Goal: Task Accomplishment & Management: Manage account settings

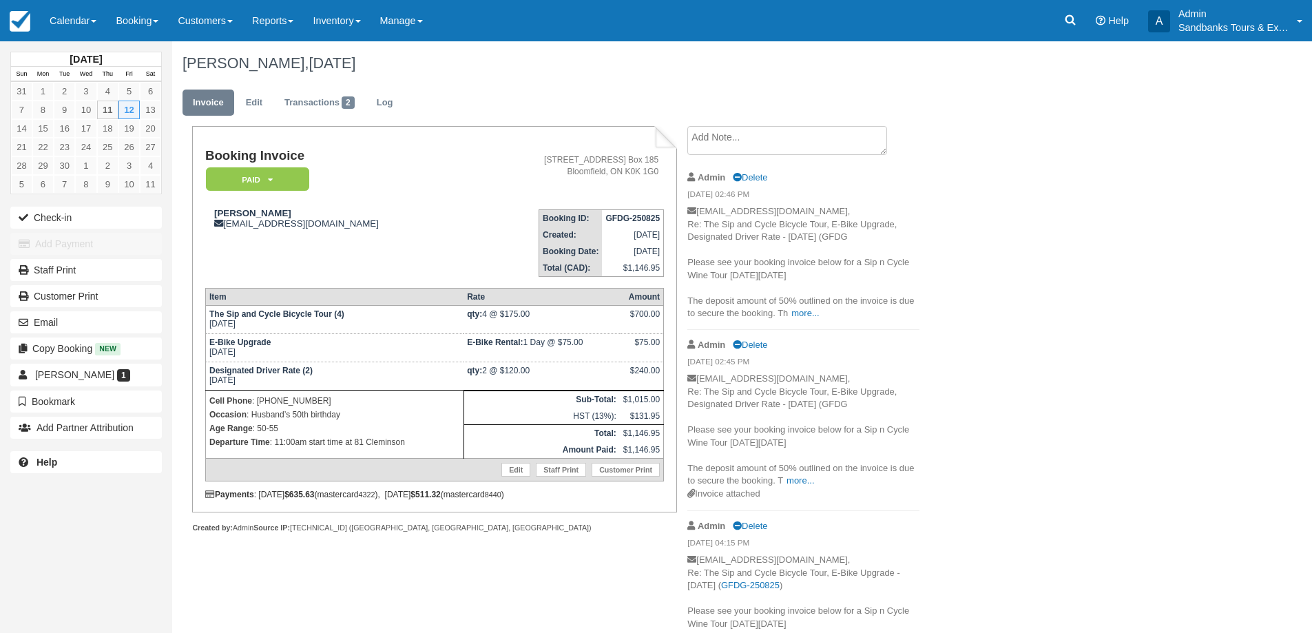
click at [1092, 216] on div "Megan Graham, September 12 2025 Invoice Edit Transactions 2 Log Booking Invoice…" at bounding box center [664, 366] width 984 height 651
click at [79, 23] on link "Calendar" at bounding box center [73, 20] width 66 height 41
click at [78, 57] on link "Booking" at bounding box center [95, 59] width 109 height 29
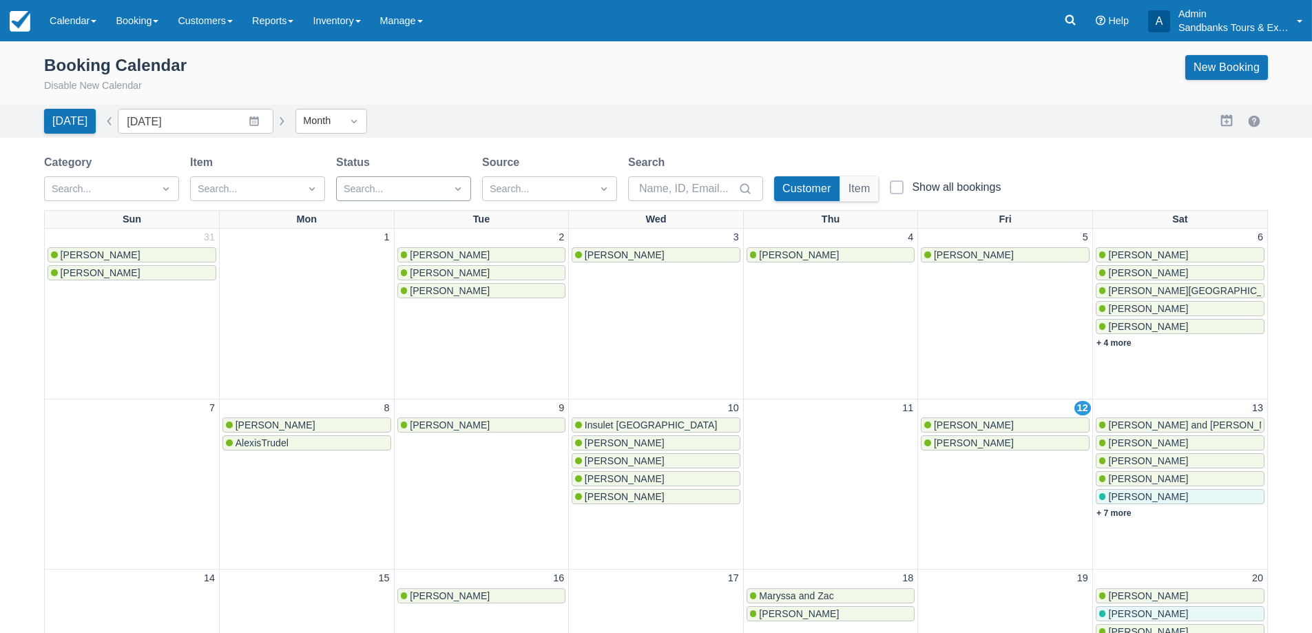
click at [384, 194] on div at bounding box center [391, 189] width 95 height 18
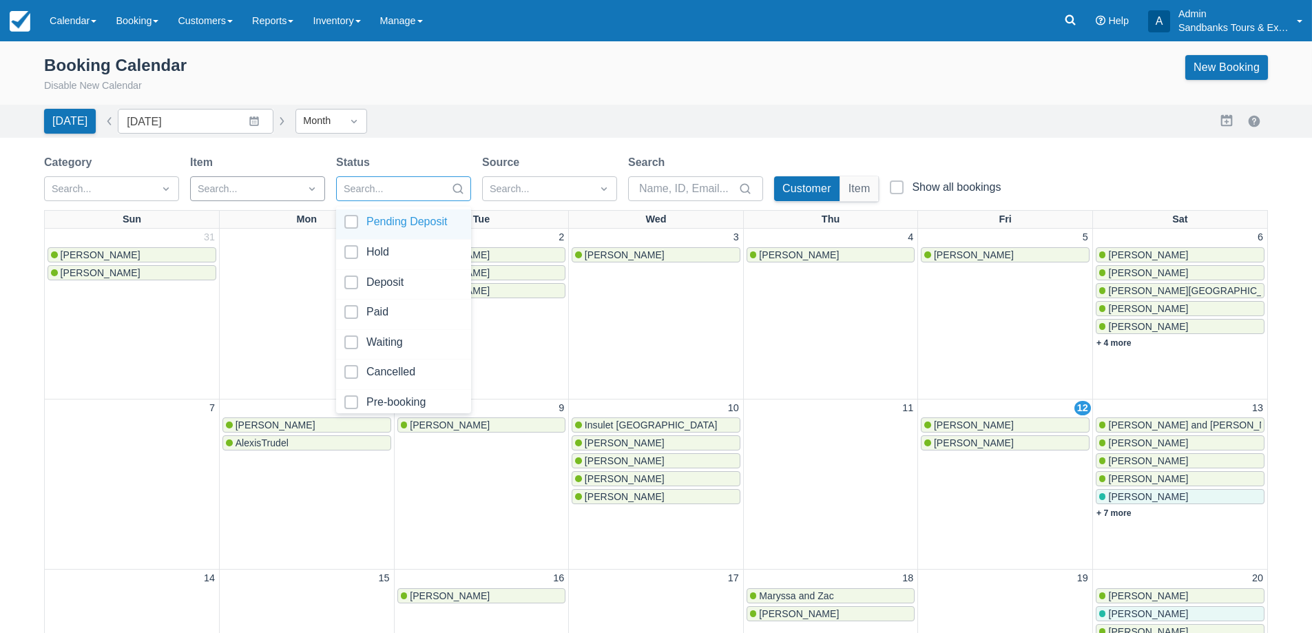
click at [230, 184] on div at bounding box center [245, 189] width 95 height 18
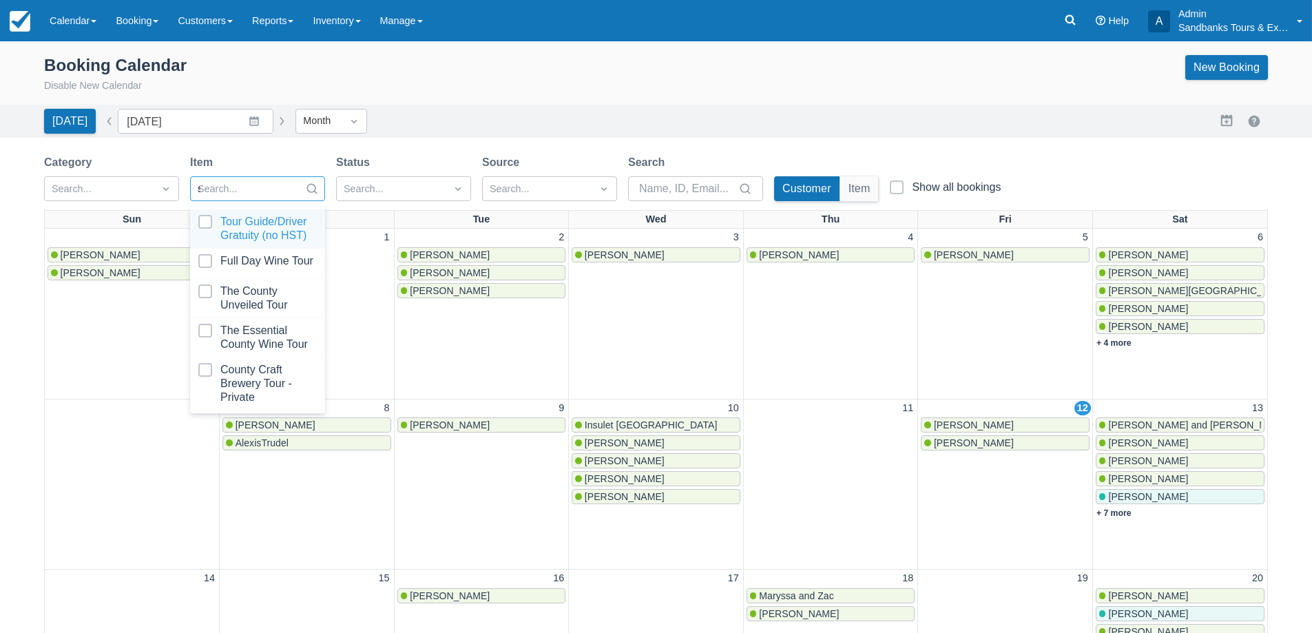
type input "sip"
click at [216, 231] on div at bounding box center [257, 229] width 118 height 28
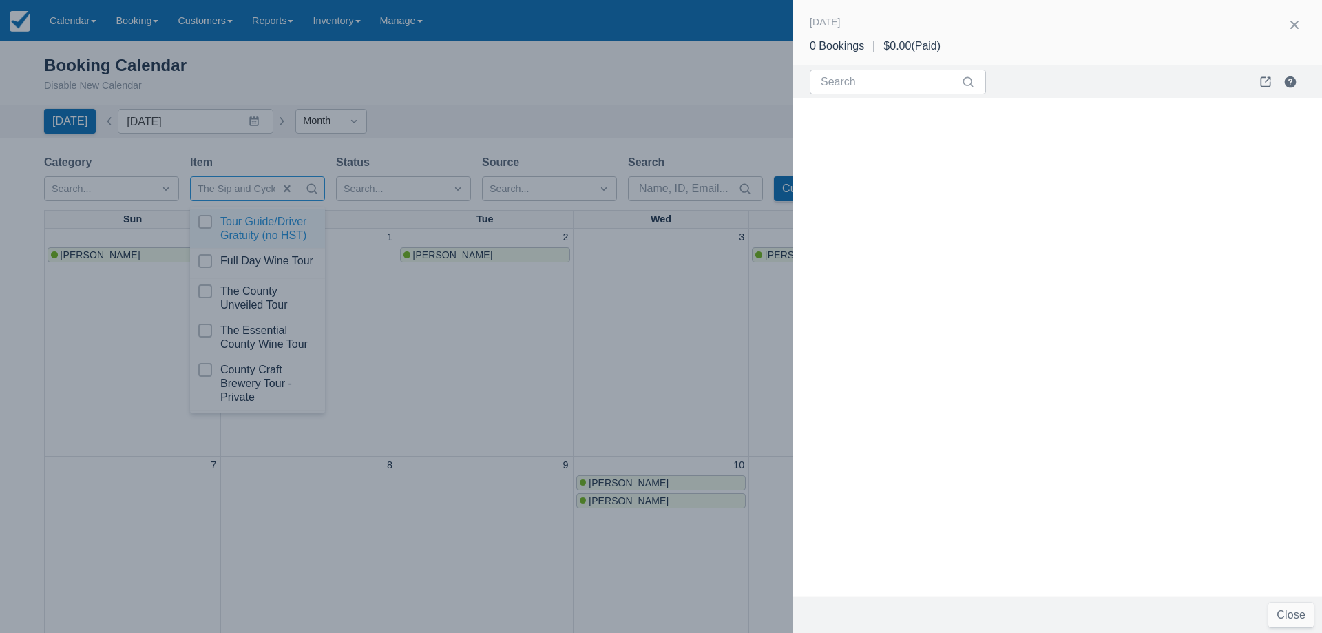
click at [481, 335] on div at bounding box center [661, 316] width 1322 height 633
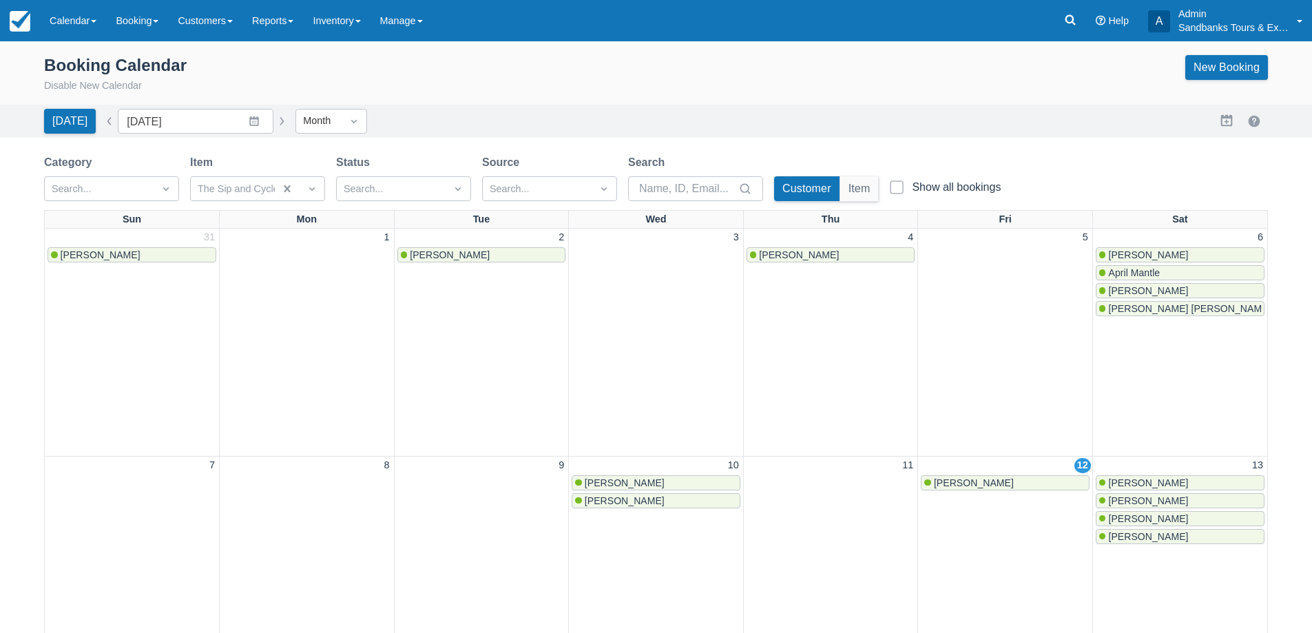
click at [468, 260] on link "[PERSON_NAME]" at bounding box center [481, 254] width 169 height 15
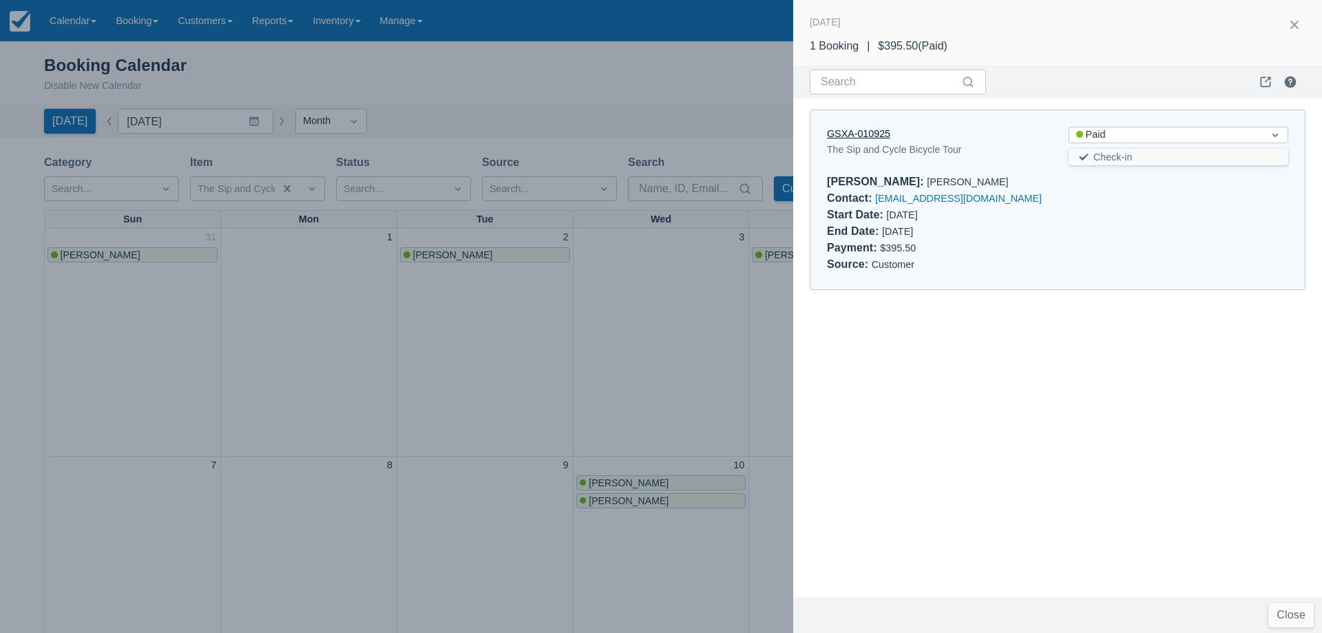
click at [874, 138] on link "GSXA-010925" at bounding box center [858, 133] width 63 height 11
click at [568, 413] on div at bounding box center [661, 316] width 1322 height 633
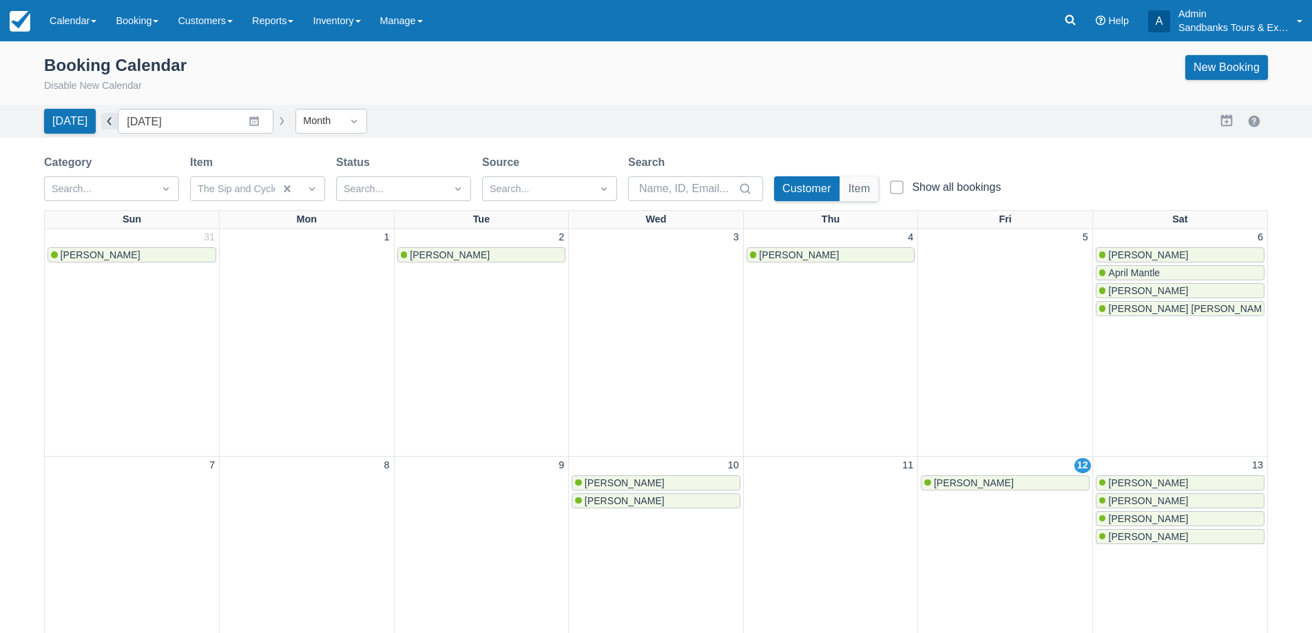
click at [107, 114] on button "button" at bounding box center [109, 121] width 17 height 17
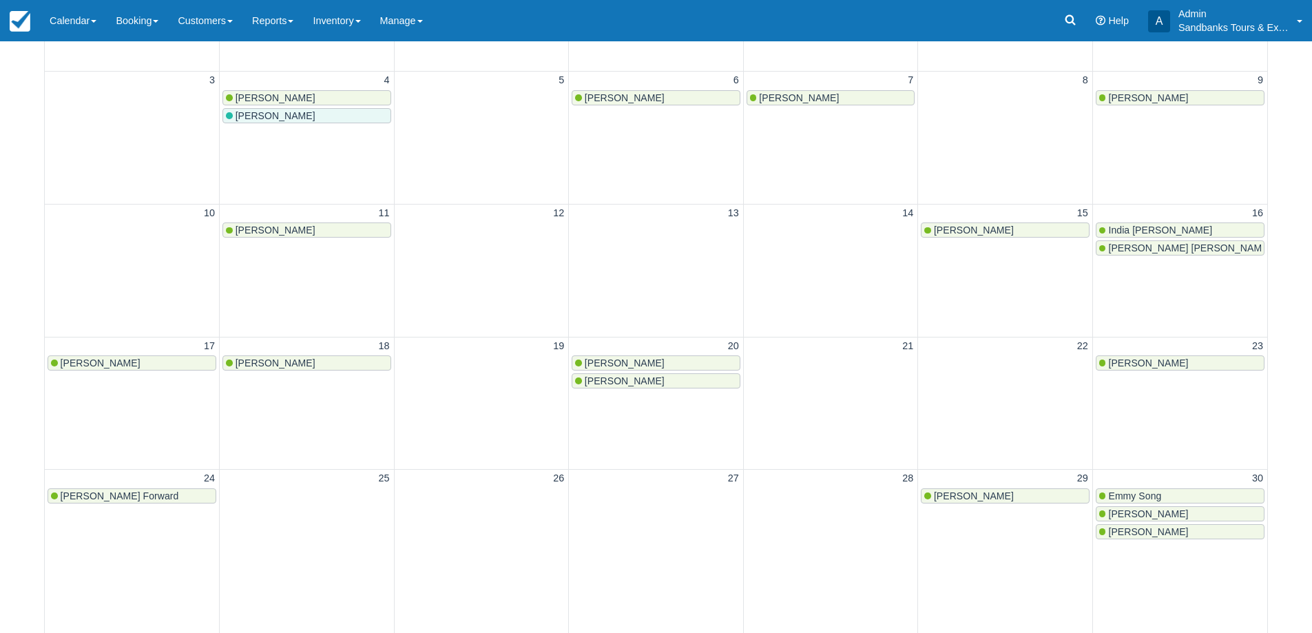
scroll to position [275, 0]
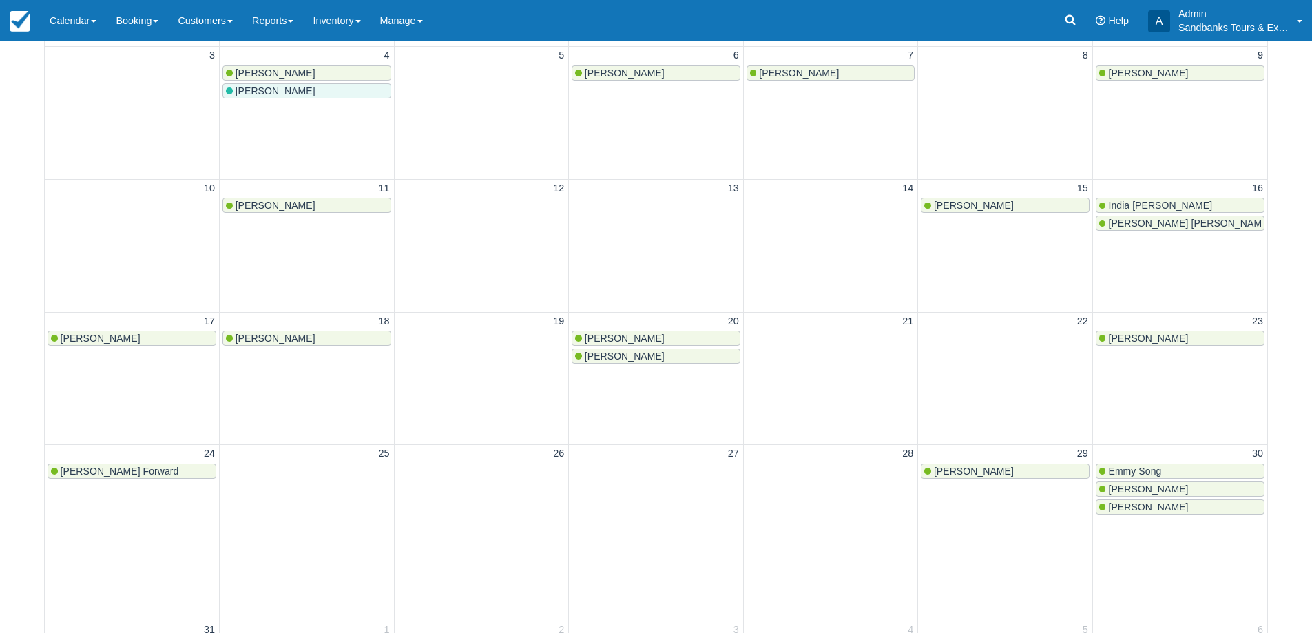
click at [284, 346] on link "Kristina Decoeur" at bounding box center [306, 338] width 169 height 15
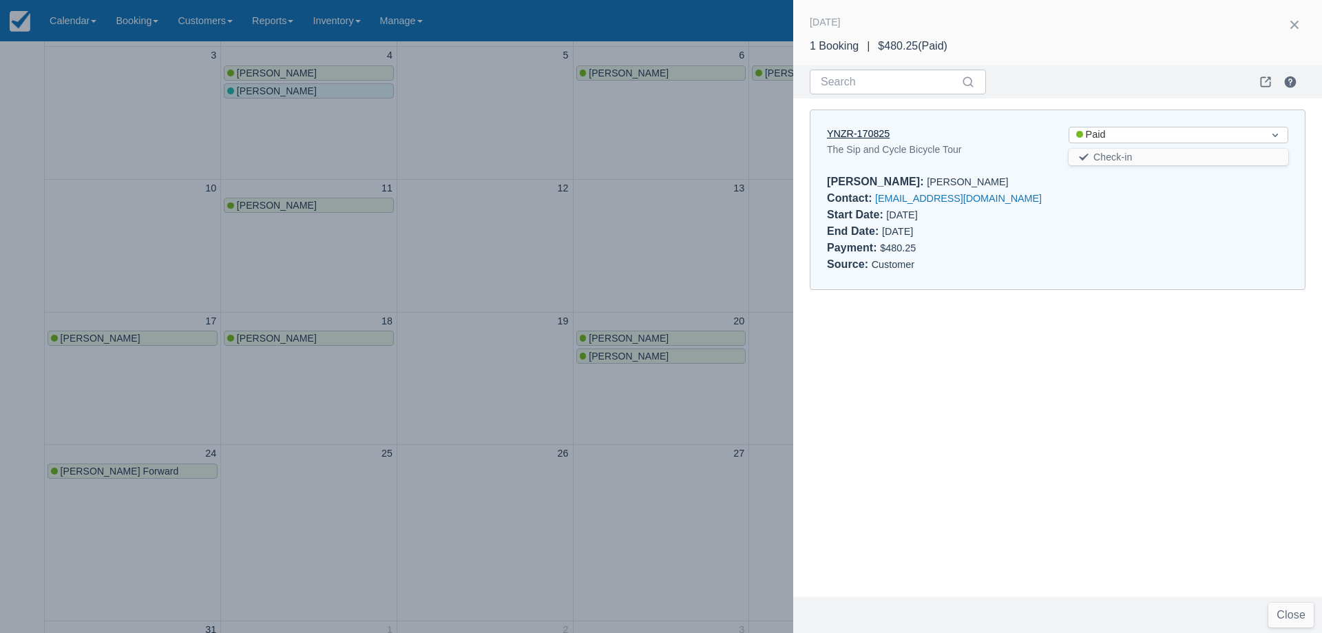
click at [873, 128] on link "YNZR-170825" at bounding box center [858, 133] width 63 height 11
click at [465, 319] on div at bounding box center [661, 316] width 1322 height 633
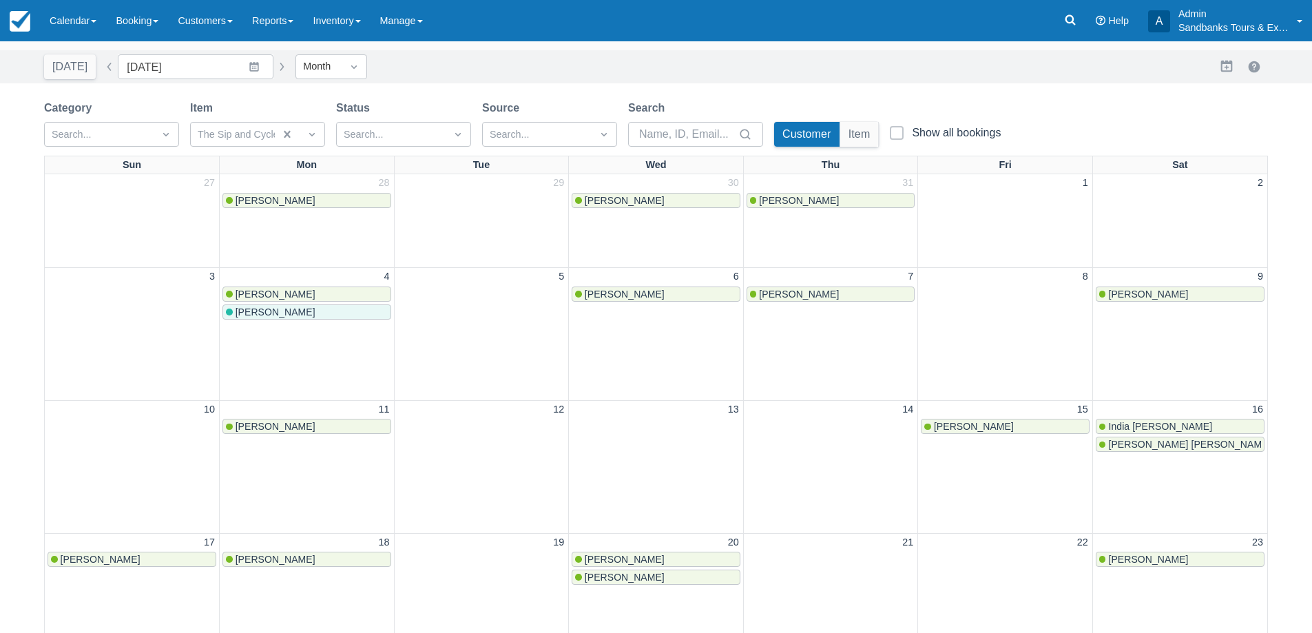
scroll to position [0, 0]
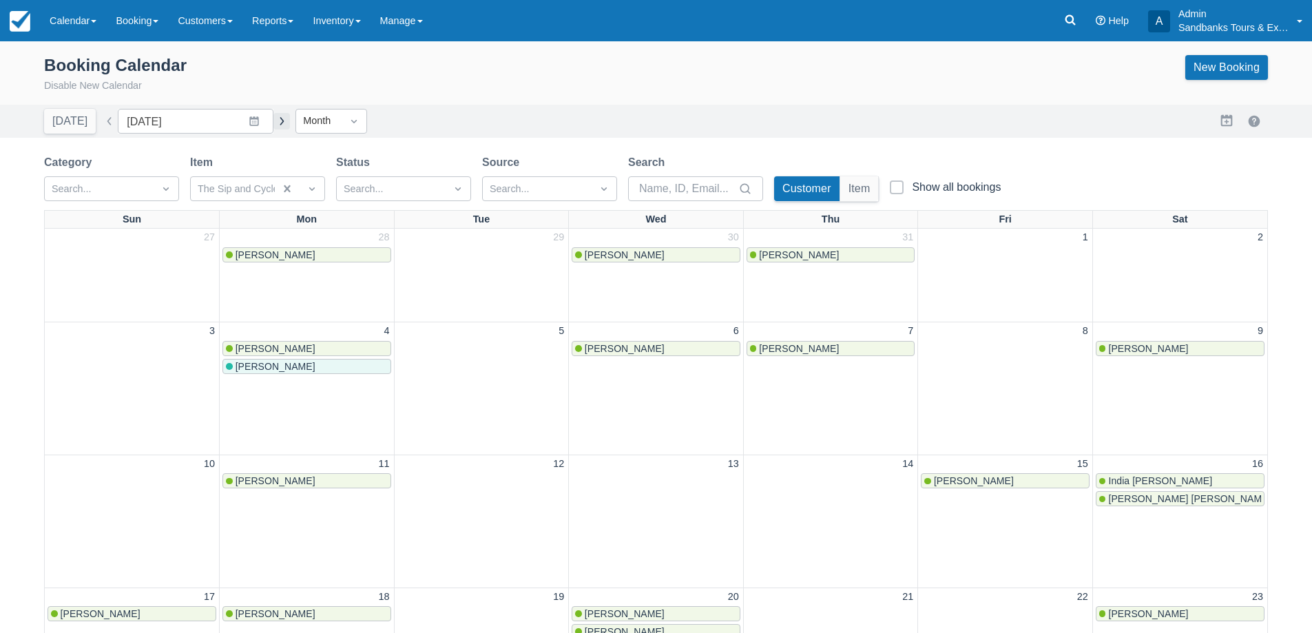
click at [277, 127] on button "button" at bounding box center [281, 121] width 17 height 17
type input "September 2025"
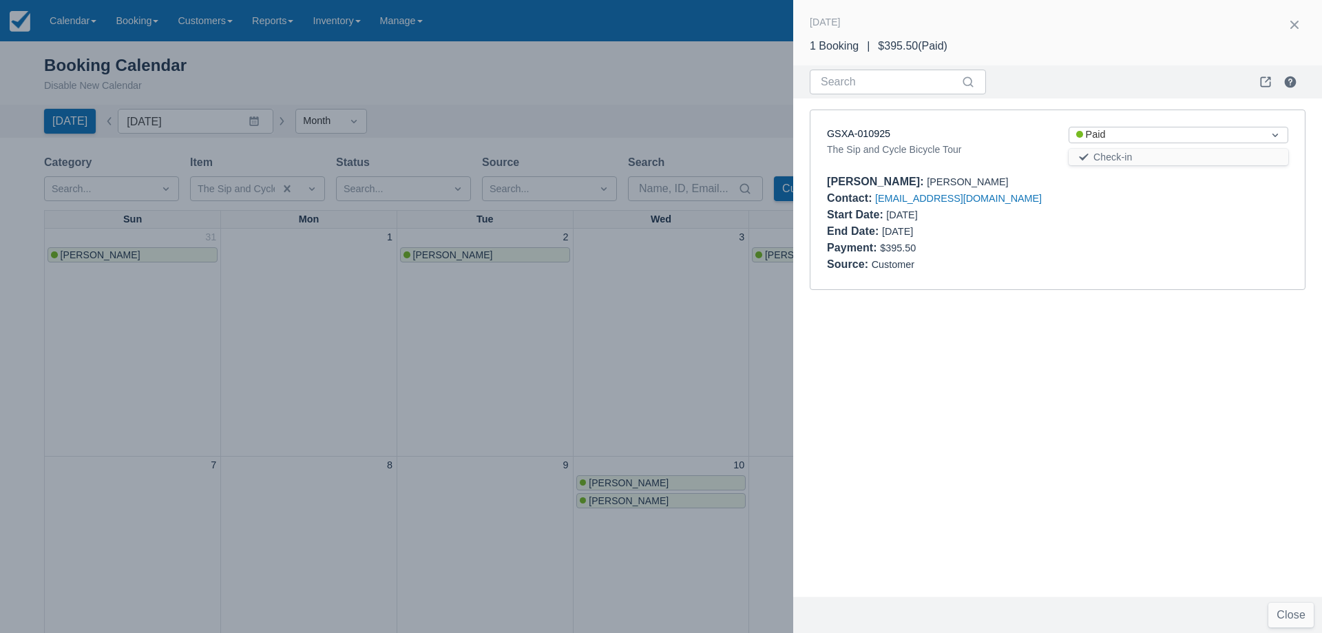
click at [344, 266] on div at bounding box center [661, 316] width 1322 height 633
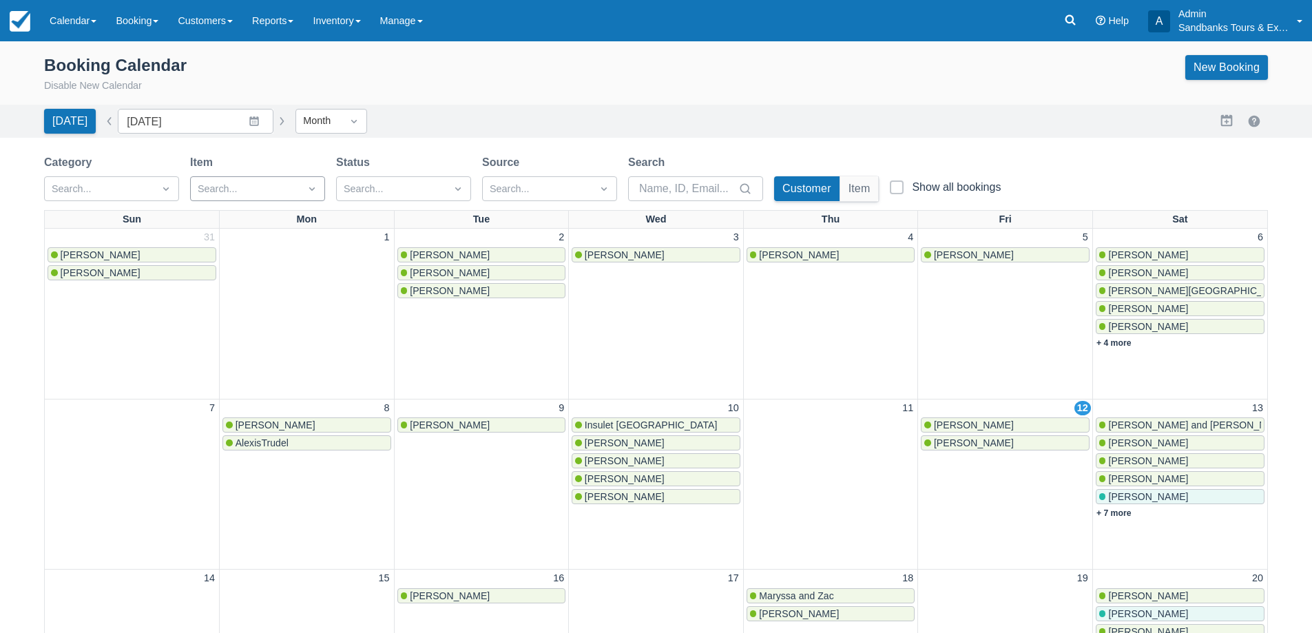
click at [976, 417] on div "Émilie Mayer The County Unveiled Tour Jill solomon The Sip and Cycle Bicycle To…" at bounding box center [656, 336] width 1312 height 591
click at [977, 419] on link "Jenny Gruner" at bounding box center [1005, 424] width 169 height 15
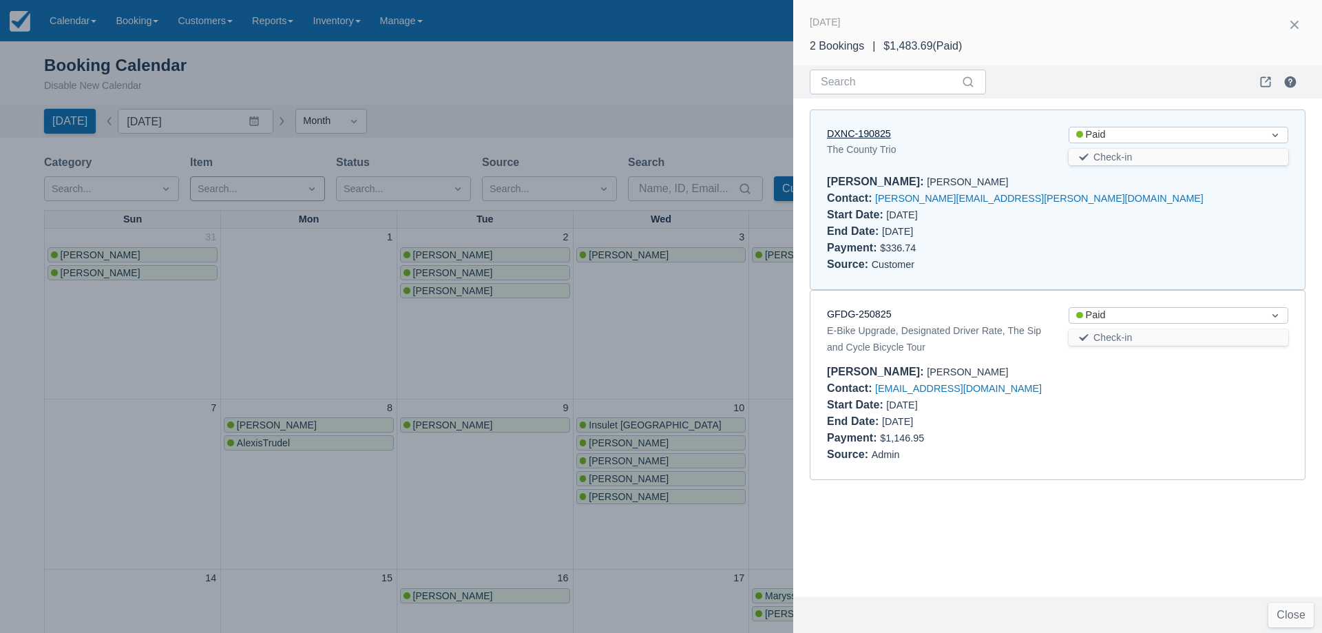
click at [851, 130] on link "DXNC-190825" at bounding box center [859, 133] width 64 height 11
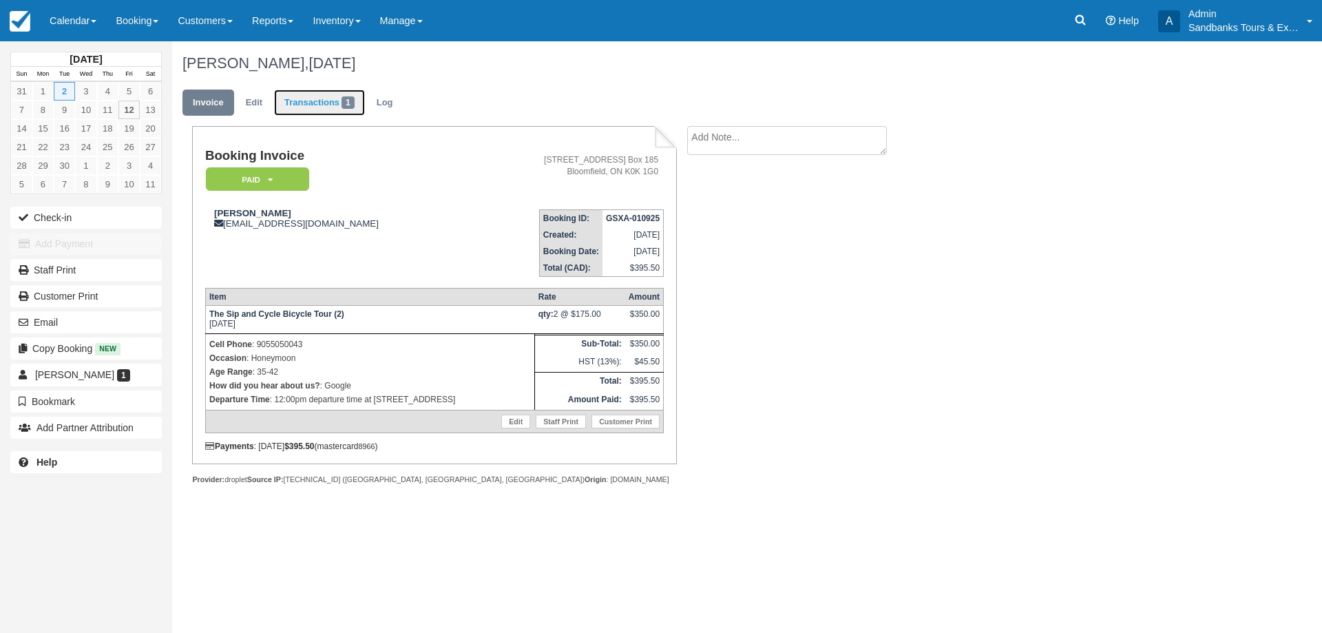
click at [331, 113] on link "Transactions 1" at bounding box center [319, 103] width 91 height 27
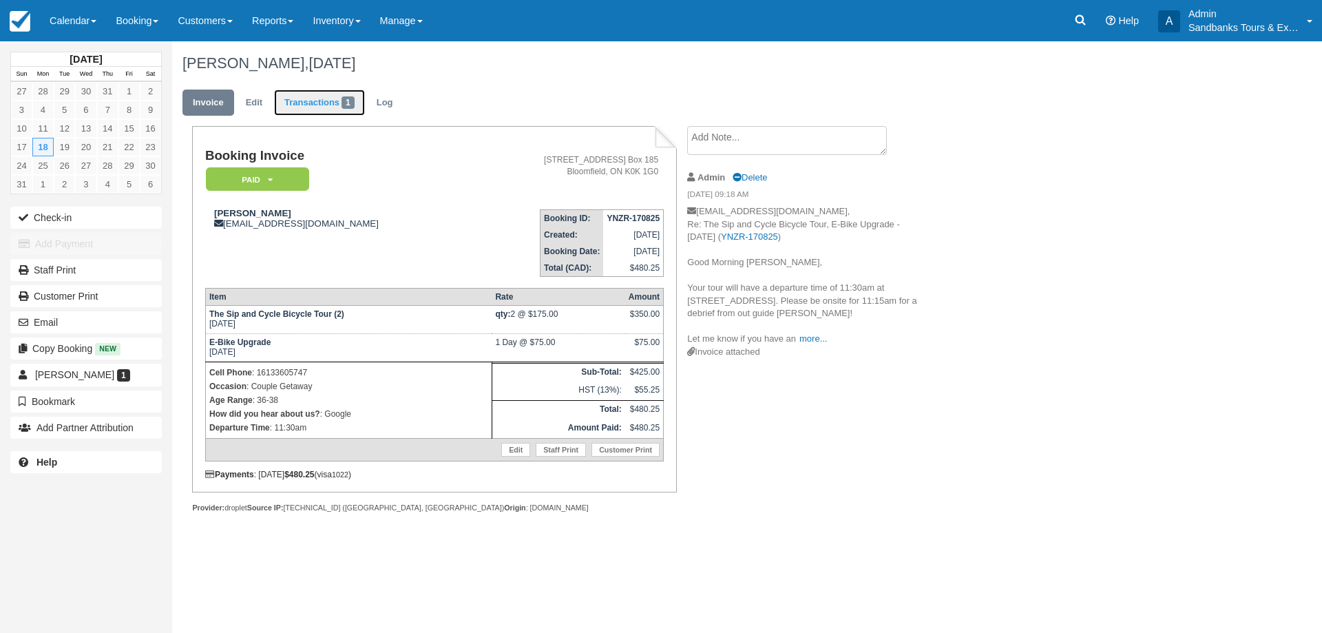
click at [323, 98] on link "Transactions 1" at bounding box center [319, 103] width 91 height 27
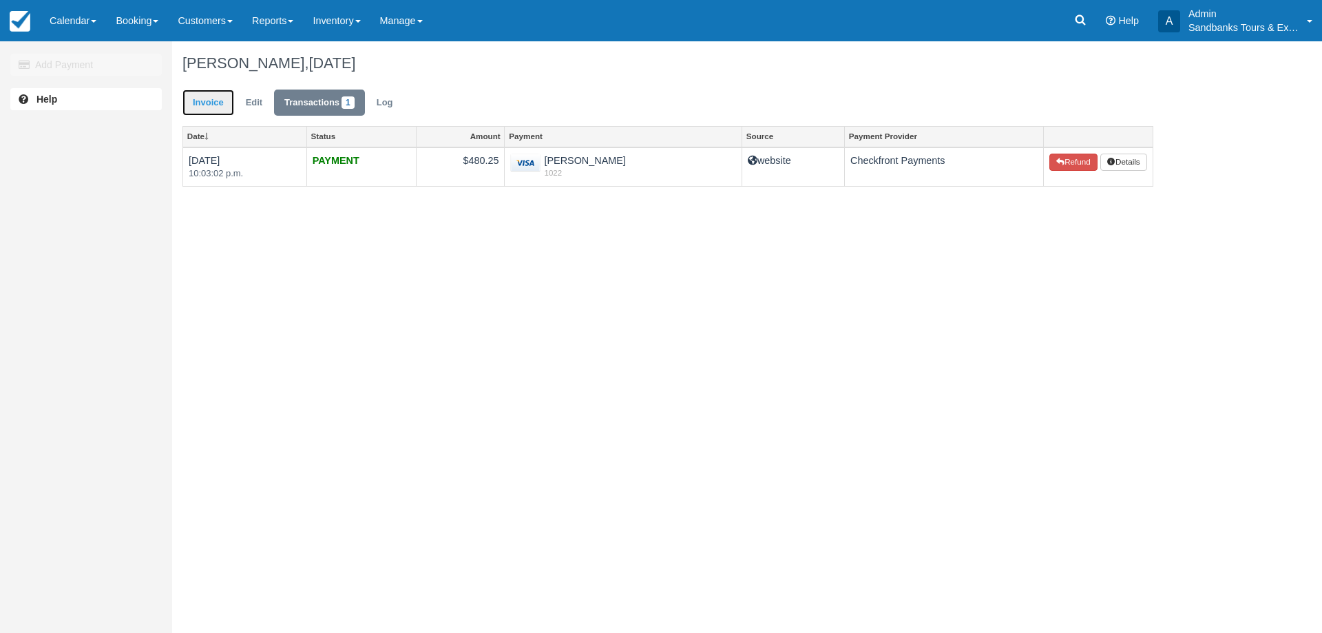
click at [207, 101] on link "Invoice" at bounding box center [208, 103] width 52 height 27
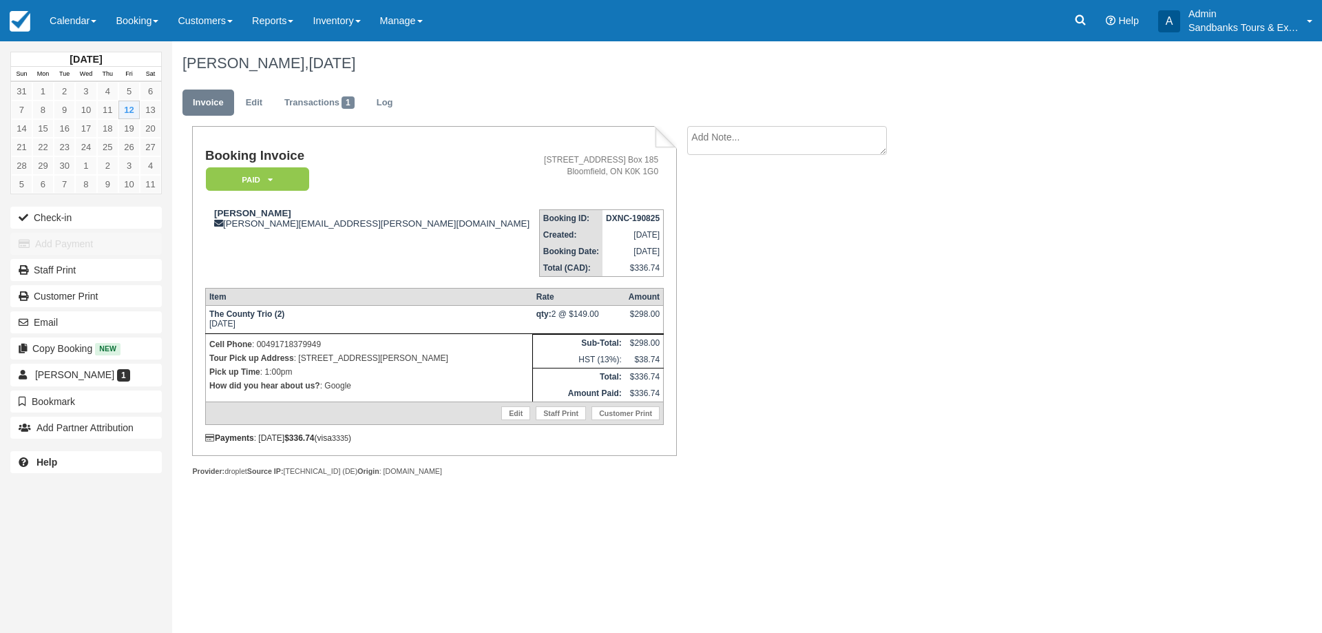
click at [815, 300] on div "Booking Invoice Paid   Pending Deposit Hold Deposit Waiting Cancelled BOOKED GI…" at bounding box center [550, 316] width 757 height 380
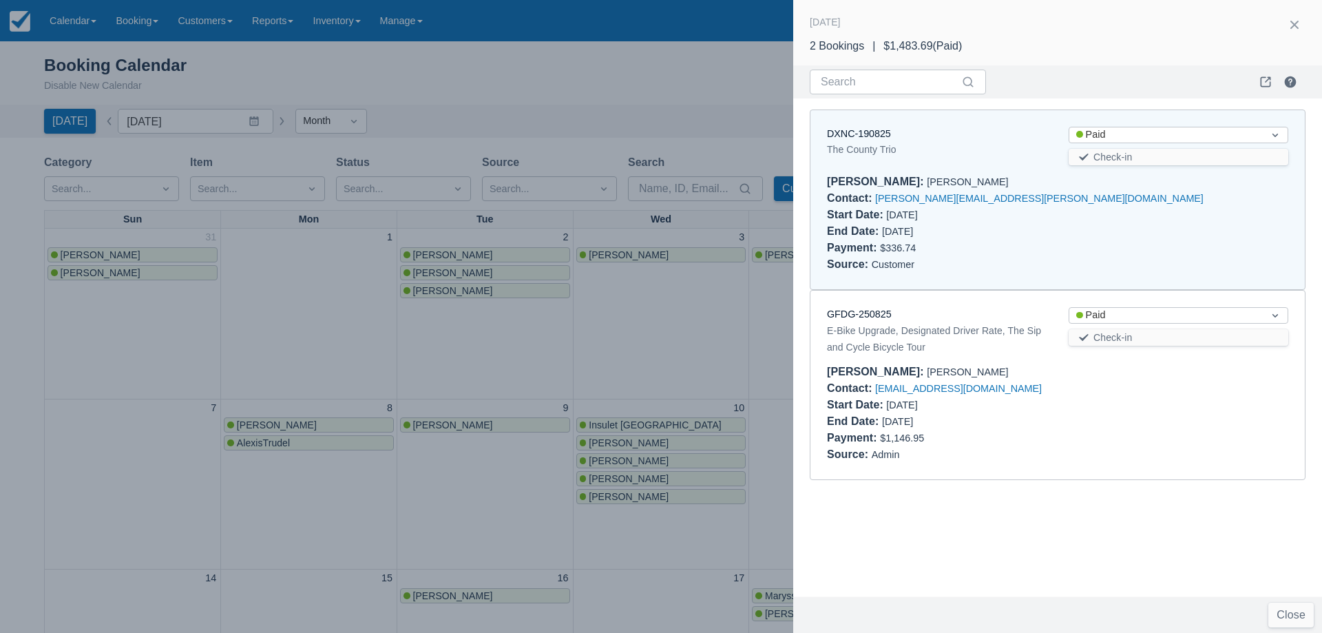
click at [483, 103] on div at bounding box center [661, 316] width 1322 height 633
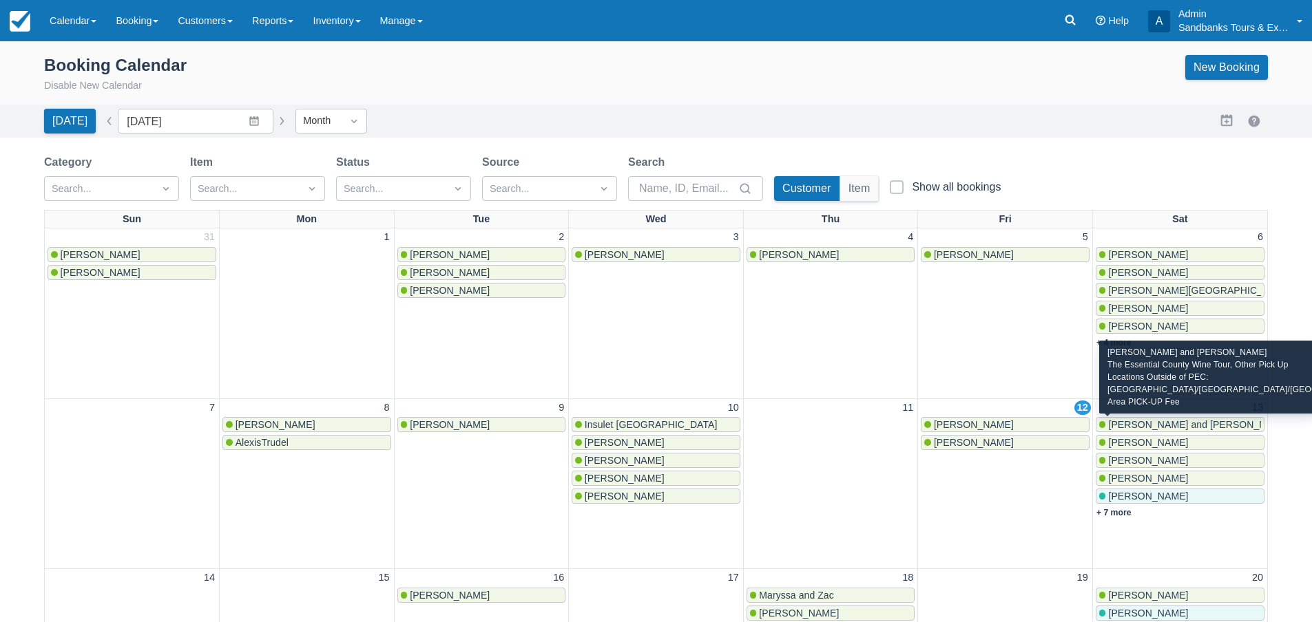
click at [1151, 427] on span "[PERSON_NAME] and [PERSON_NAME]" at bounding box center [1199, 424] width 182 height 11
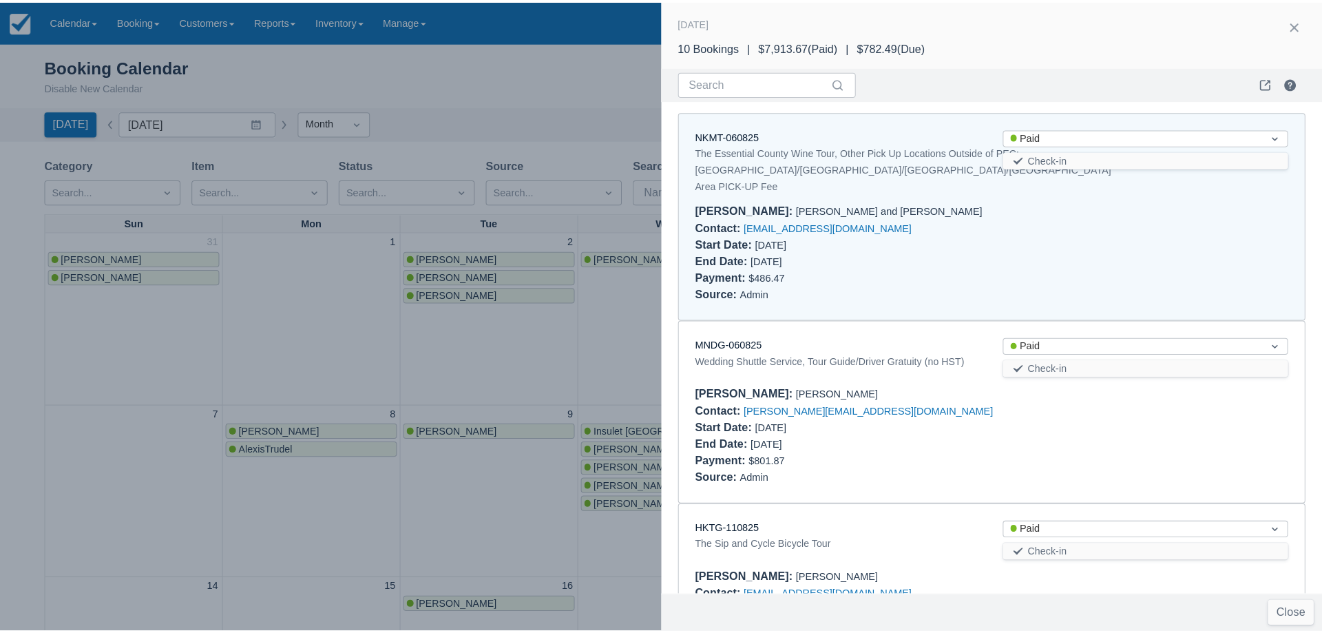
scroll to position [11, 0]
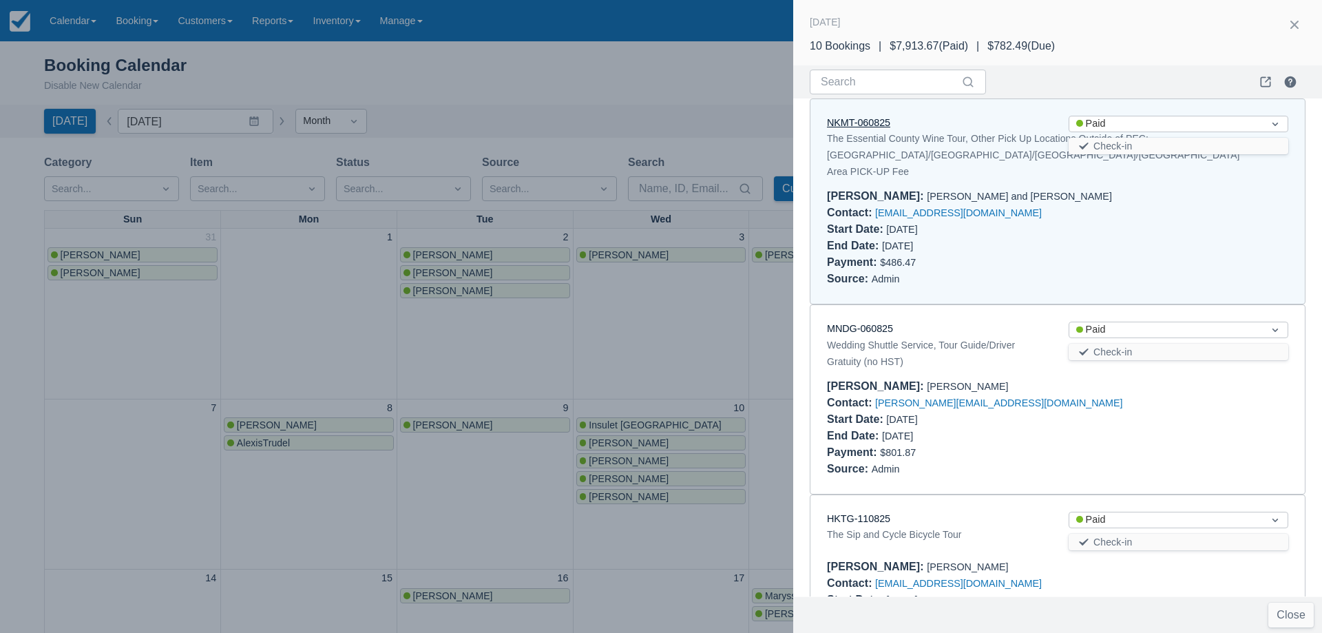
click at [846, 117] on link "NKMT-060825" at bounding box center [858, 122] width 63 height 11
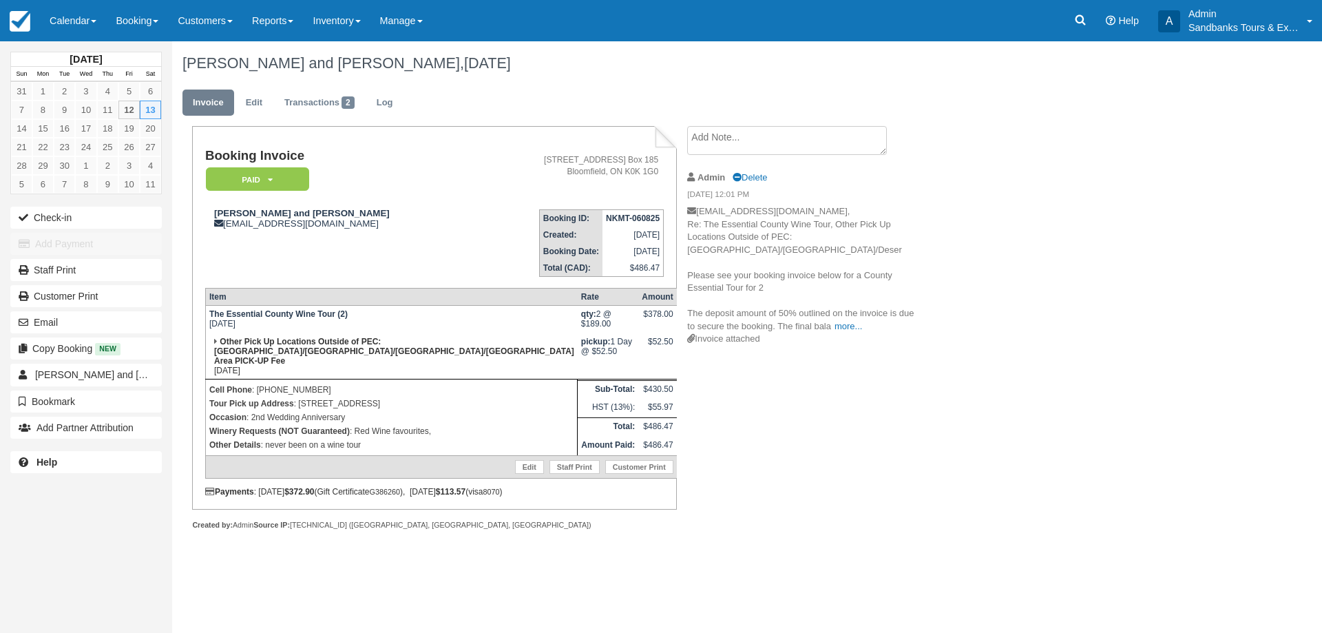
drag, startPoint x: 392, startPoint y: 397, endPoint x: 300, endPoint y: 393, distance: 92.4
click at [300, 397] on p "Tour Pick up Address : 54 Barley Trail, Stirling" at bounding box center [391, 404] width 364 height 14
click at [797, 441] on div "Booking Invoice Paid   Pending Deposit Hold Deposit Waiting Cancelled BOOKED GI…" at bounding box center [550, 343] width 757 height 434
click at [259, 116] on link "Edit" at bounding box center [253, 103] width 37 height 27
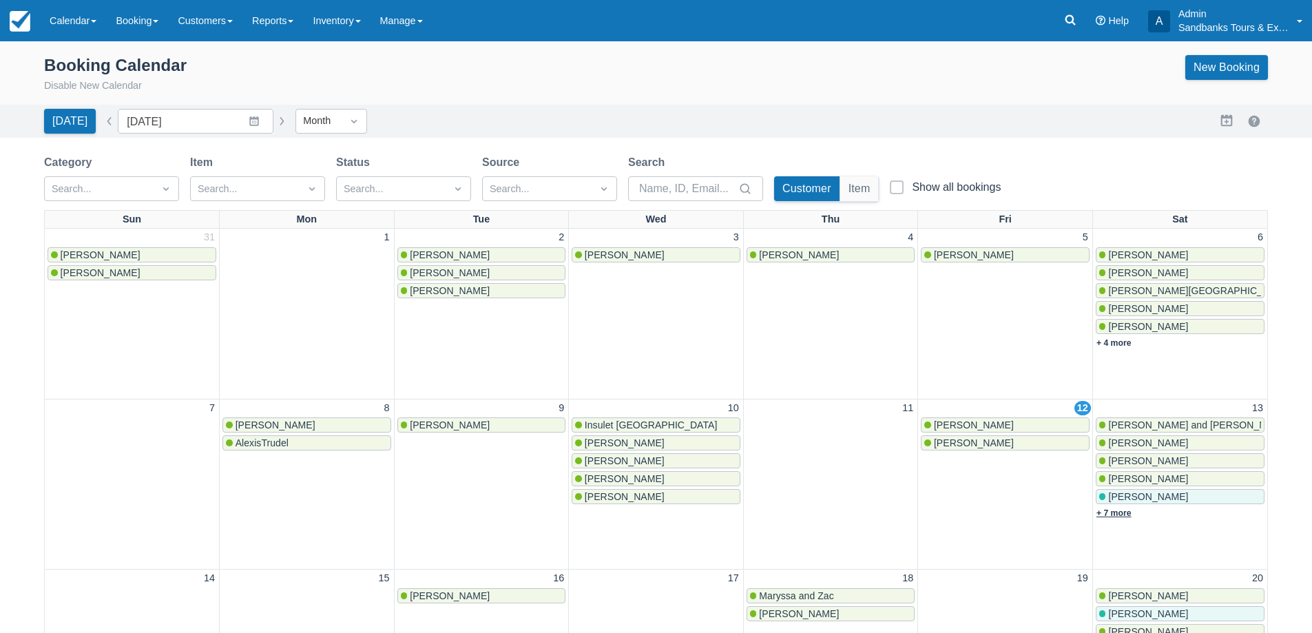
click at [1130, 514] on link "+ 7 more" at bounding box center [1113, 513] width 35 height 10
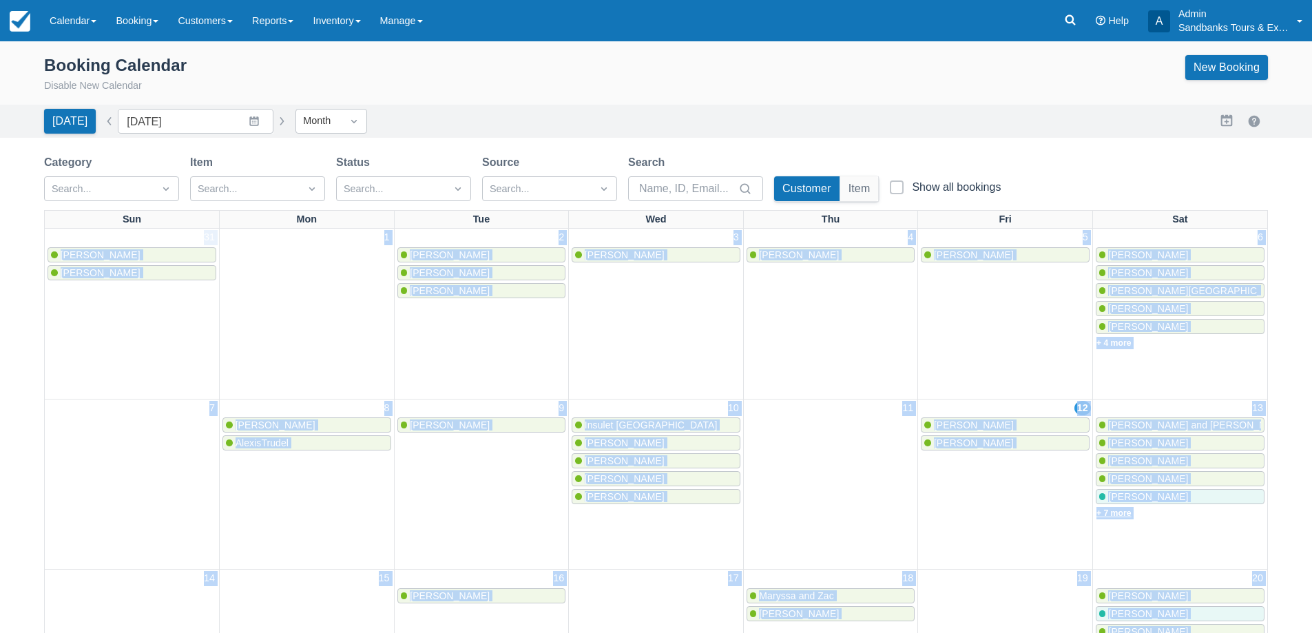
click at [1114, 517] on link "+ 7 more" at bounding box center [1113, 513] width 35 height 10
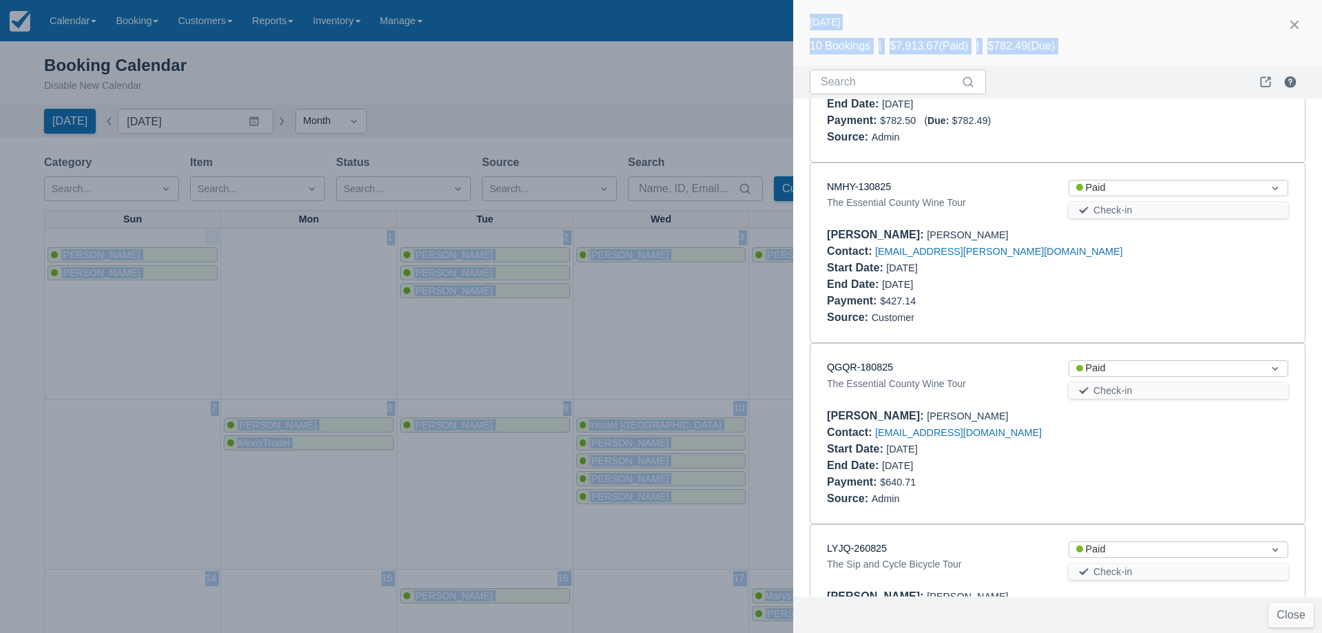
scroll to position [895, 0]
click at [866, 191] on link "NMHY-130825" at bounding box center [859, 185] width 64 height 11
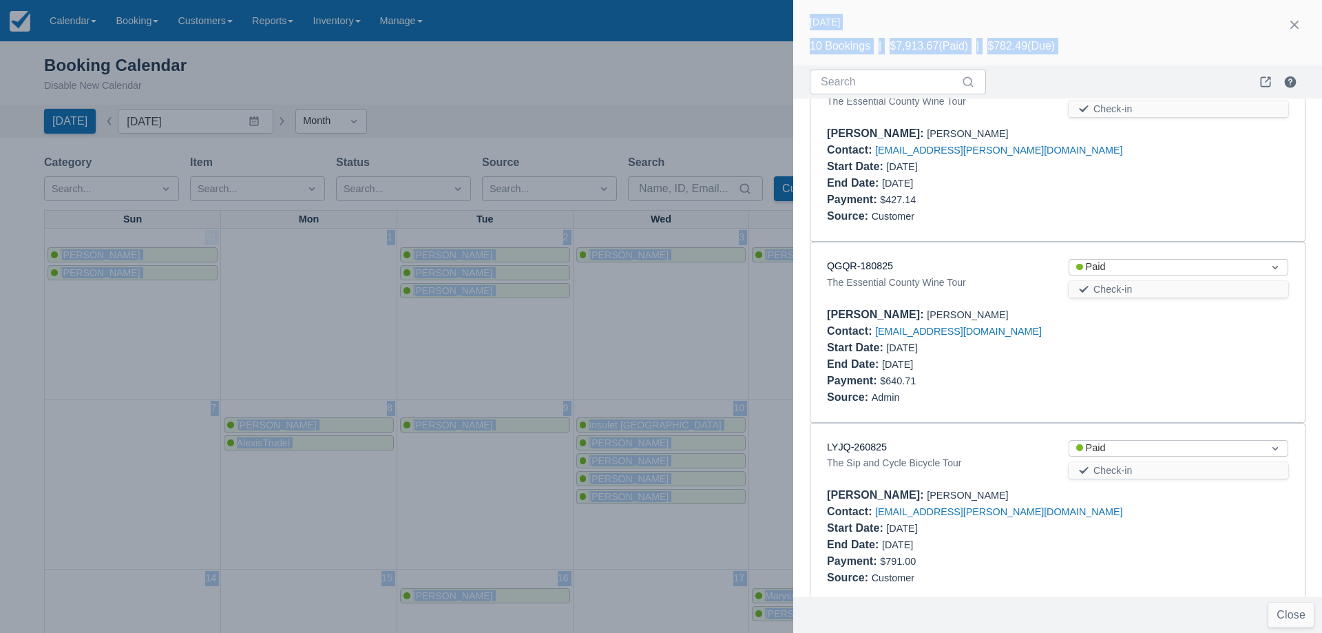
scroll to position [1102, 0]
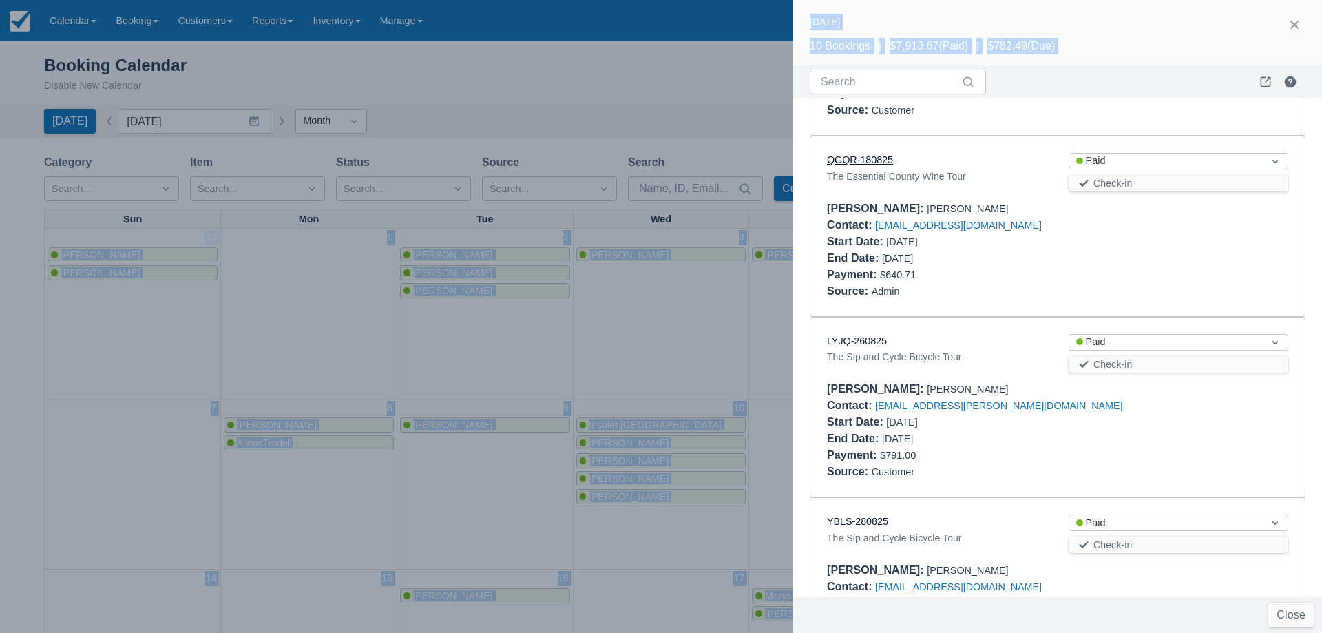
click at [861, 165] on link "QGQR-180825" at bounding box center [860, 159] width 66 height 11
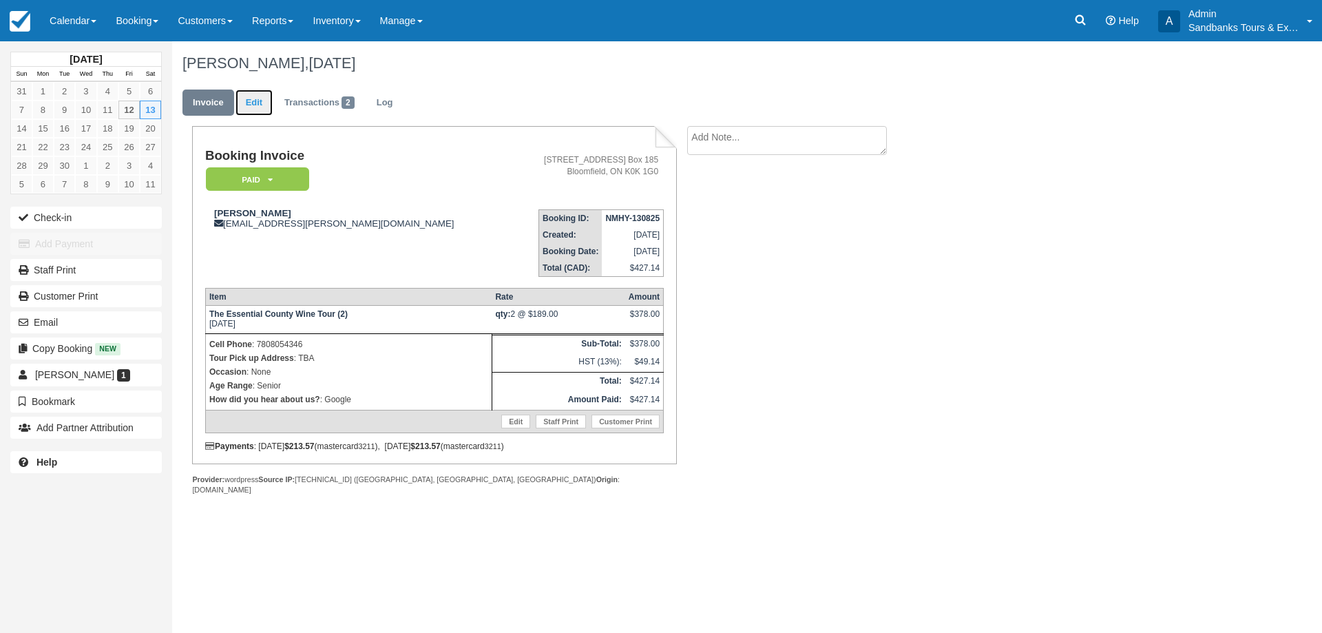
click at [238, 91] on link "Edit" at bounding box center [253, 103] width 37 height 27
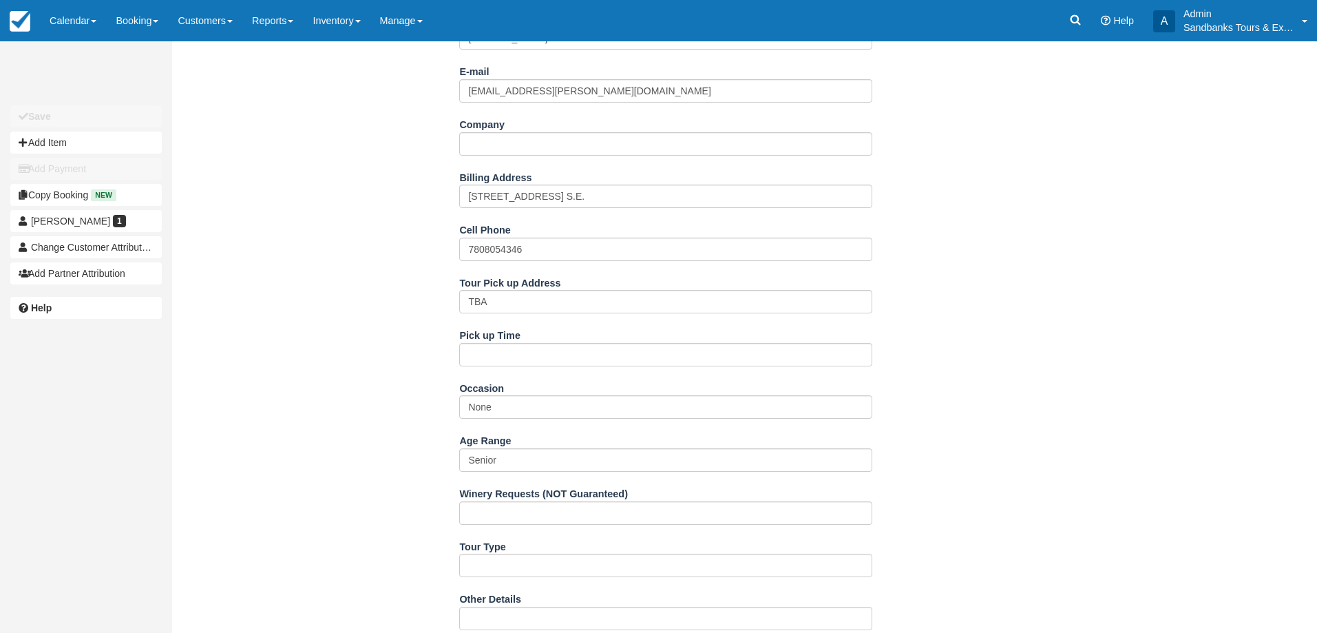
scroll to position [207, 0]
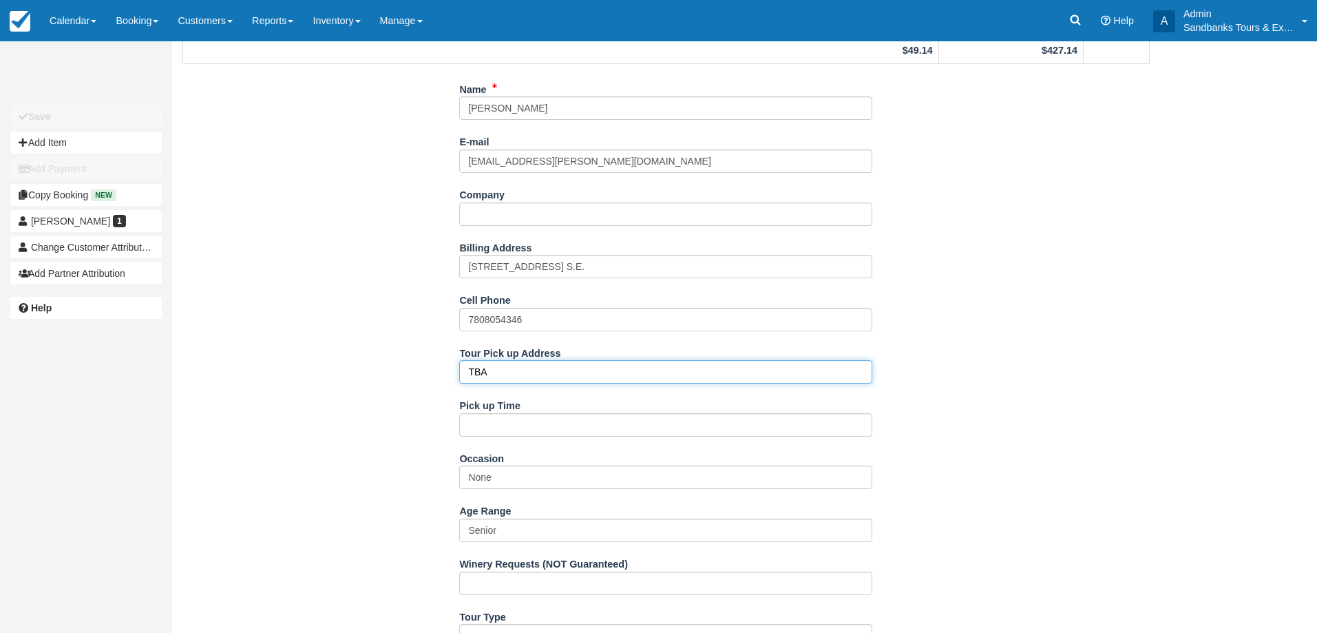
click at [508, 381] on input "TBA" at bounding box center [665, 371] width 413 height 23
type input "[STREET_ADDRESS] - Office"
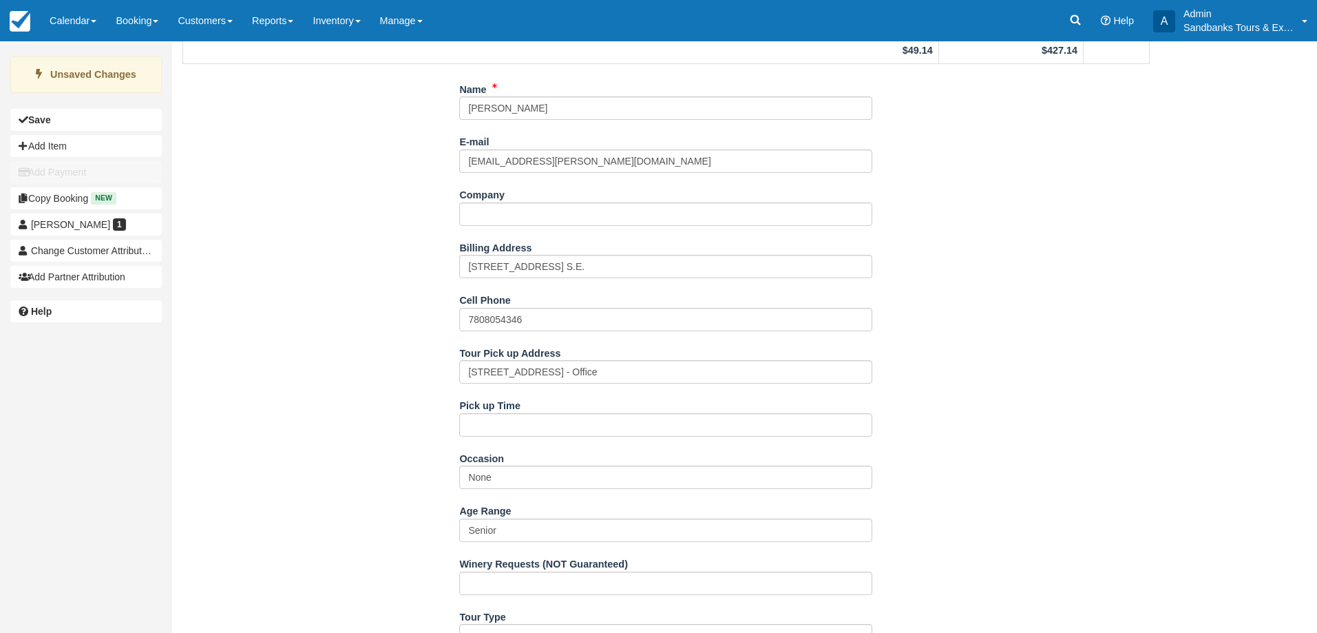
click at [1153, 445] on div "Name [PERSON_NAME] E-mail [EMAIL_ADDRESS][PERSON_NAME][DOMAIN_NAME] Did you mea…" at bounding box center [666, 566] width 988 height 976
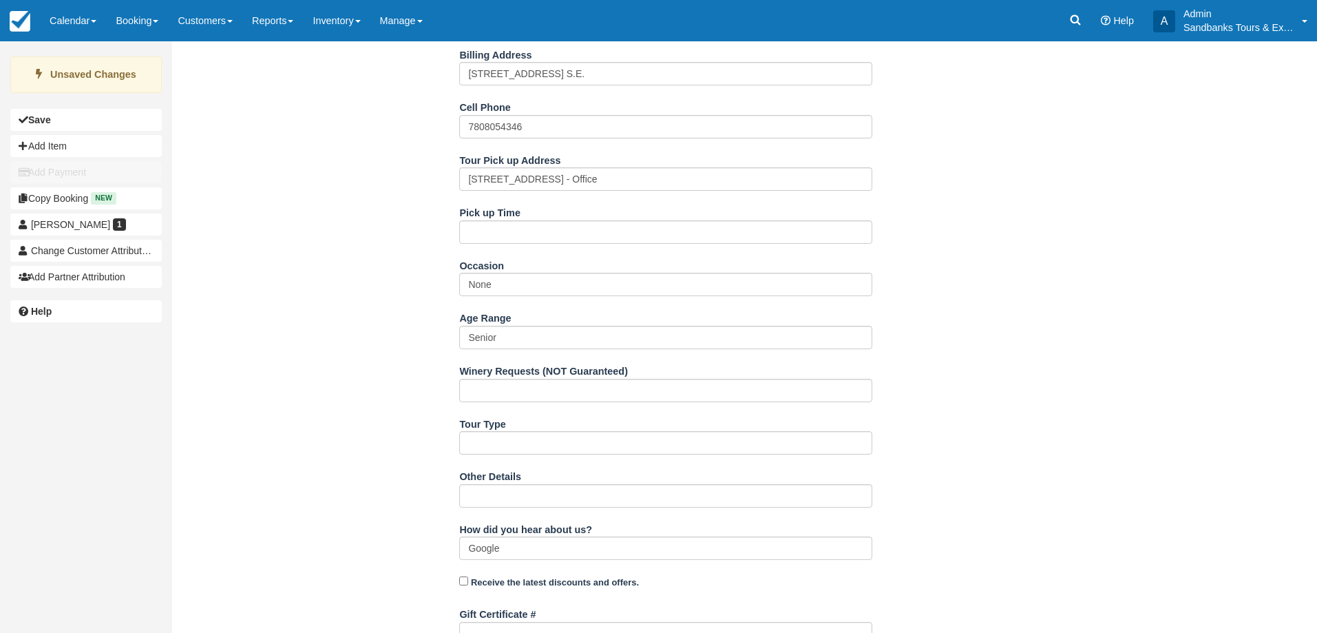
scroll to position [620, 0]
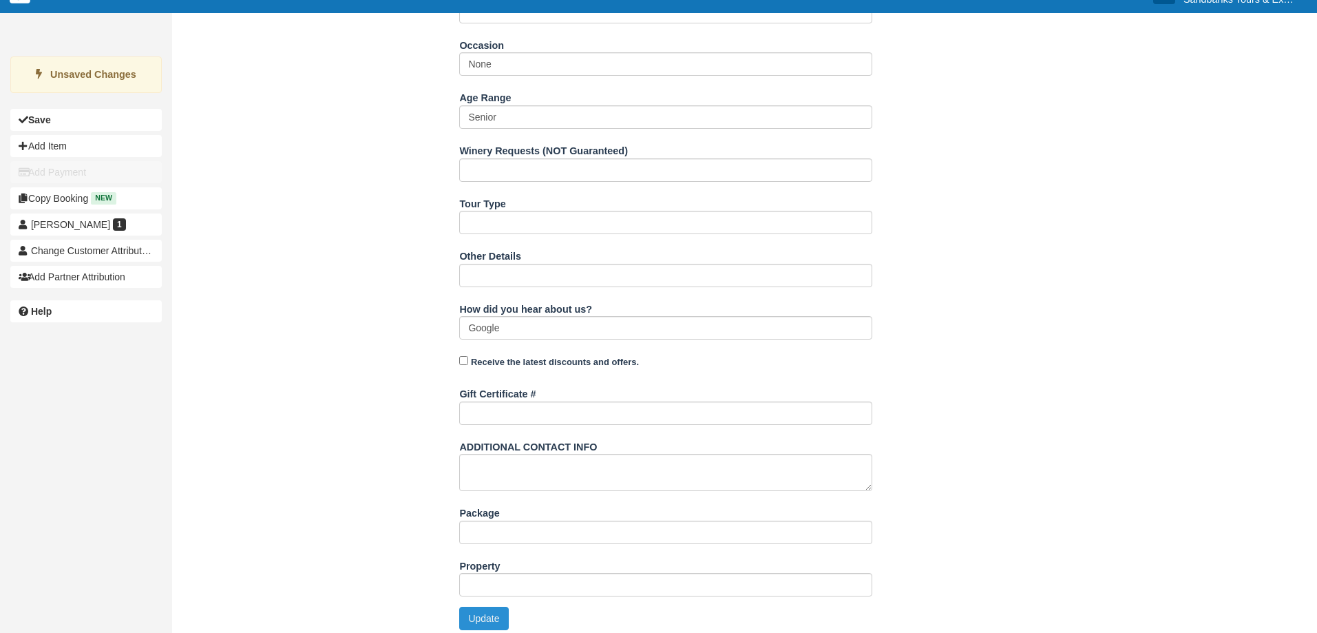
click at [486, 626] on button "Update" at bounding box center [483, 618] width 49 height 23
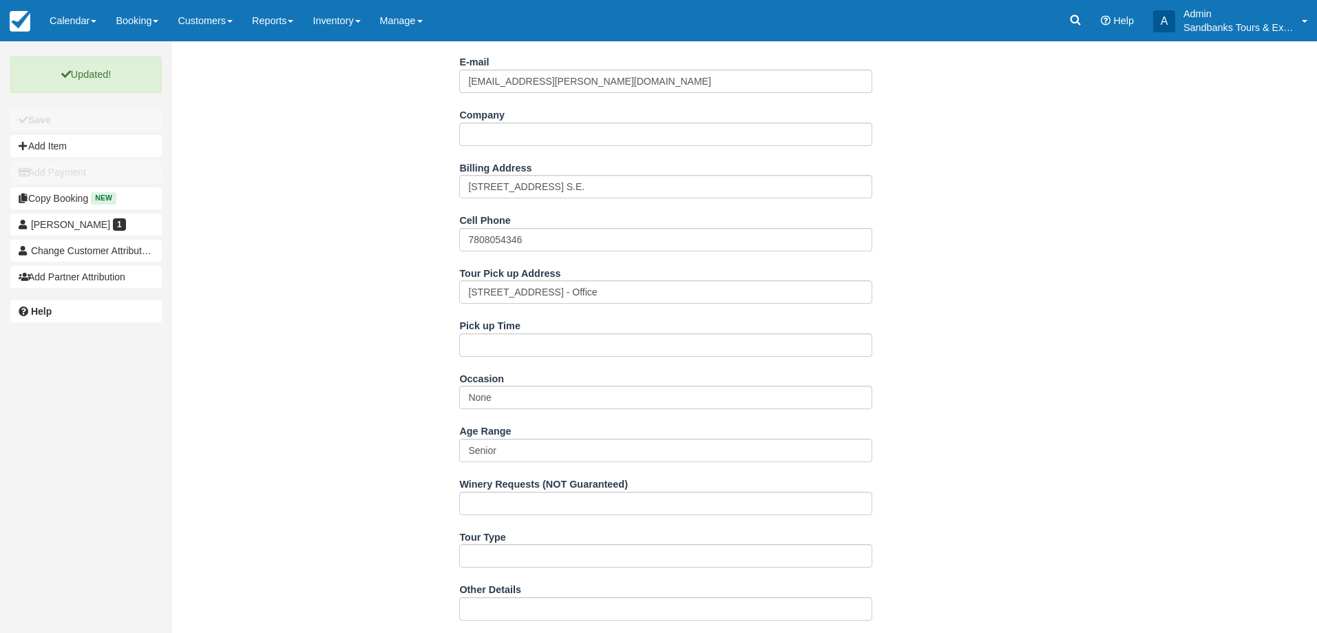
scroll to position [344, 0]
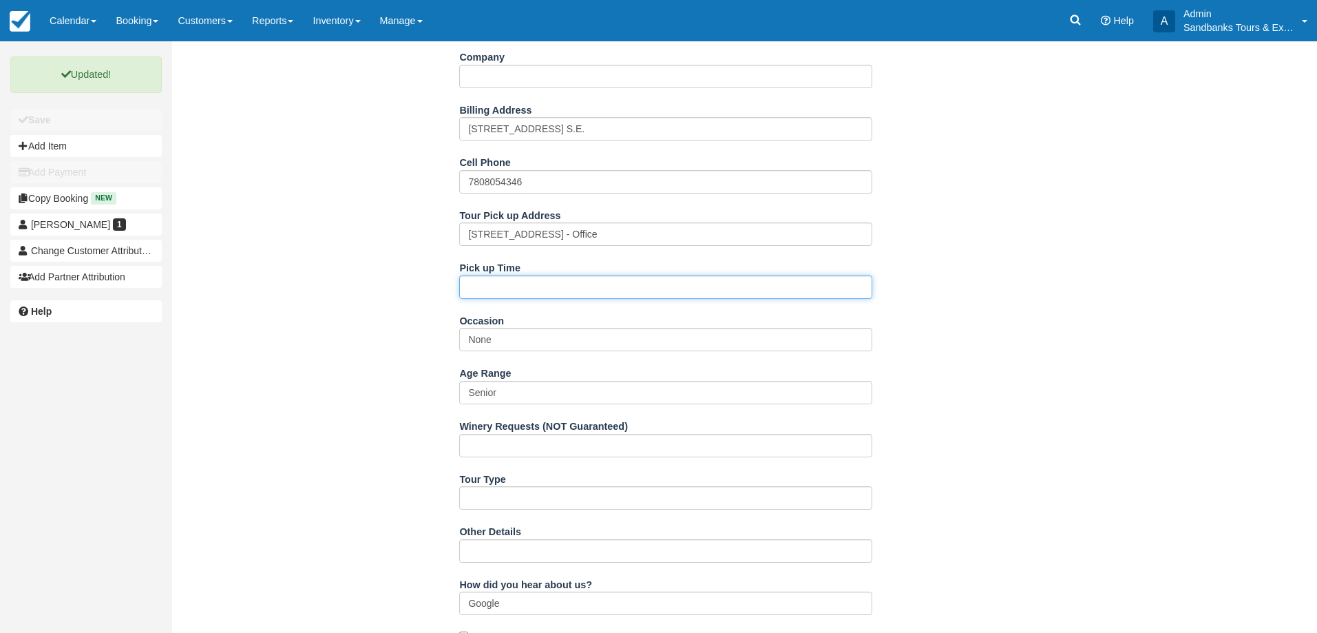
click at [490, 287] on input "Pick up Time" at bounding box center [665, 286] width 413 height 23
click at [541, 279] on input "11:45" at bounding box center [665, 286] width 413 height 23
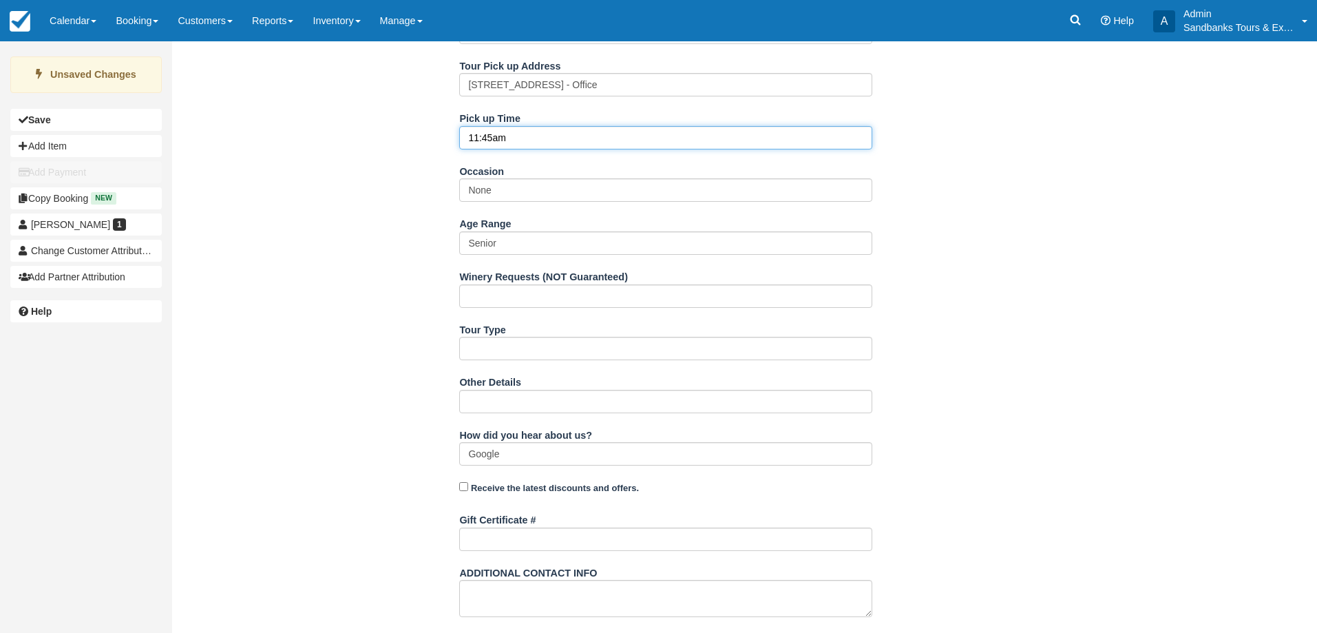
scroll to position [627, 0]
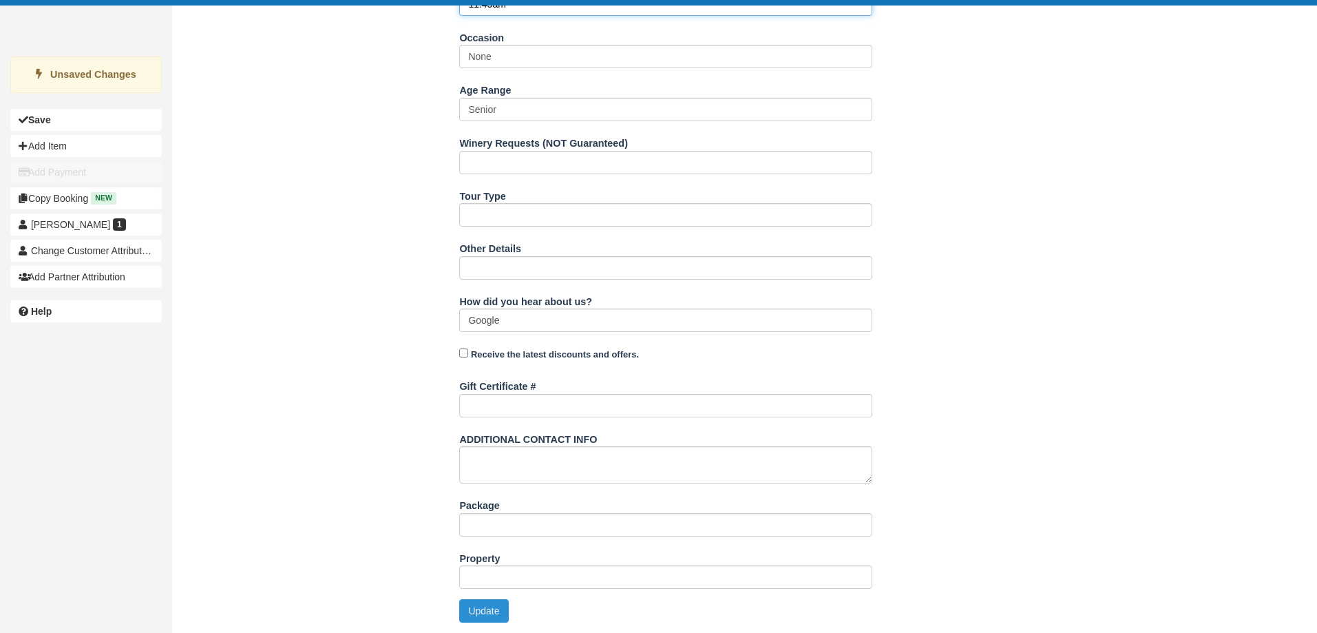
type input "11:45am"
click at [478, 607] on button "Update" at bounding box center [483, 610] width 49 height 23
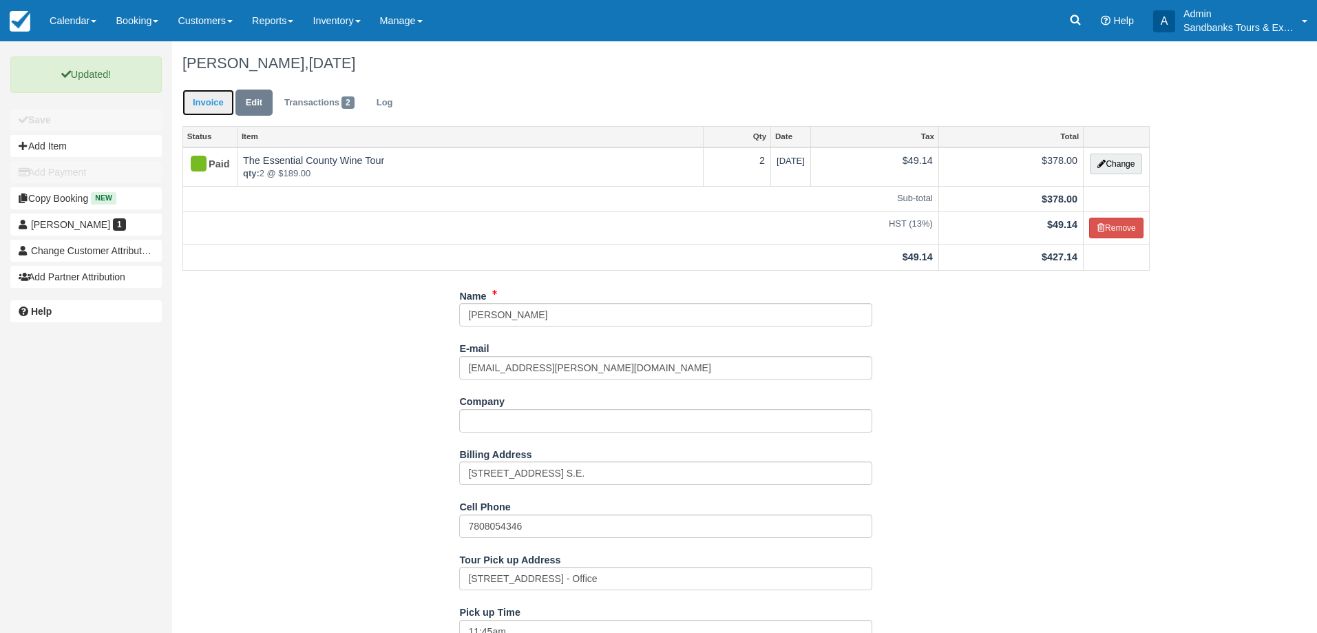
click at [204, 101] on link "Invoice" at bounding box center [208, 103] width 52 height 27
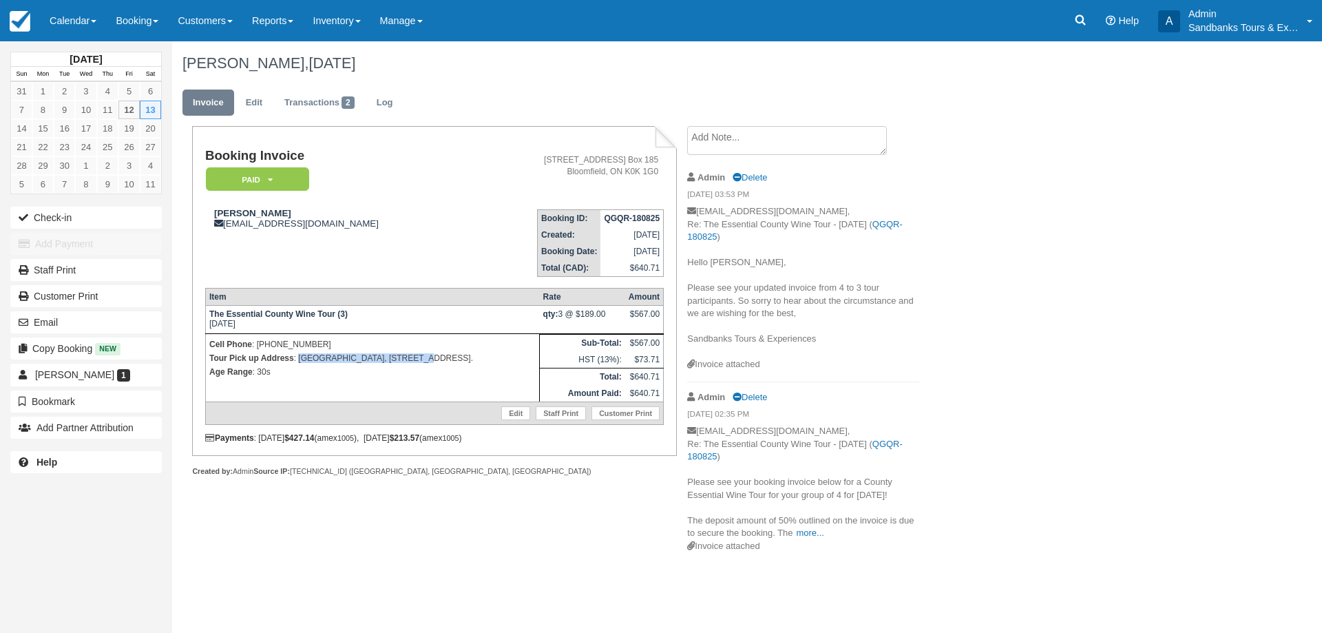
drag, startPoint x: 404, startPoint y: 361, endPoint x: 300, endPoint y: 363, distance: 104.7
click at [300, 363] on p "Tour Pick up Address : Wellington, 307 Main Street." at bounding box center [372, 358] width 326 height 14
copy p "Wellington, 307 Main Street."
click at [265, 99] on link "Edit" at bounding box center [253, 103] width 37 height 27
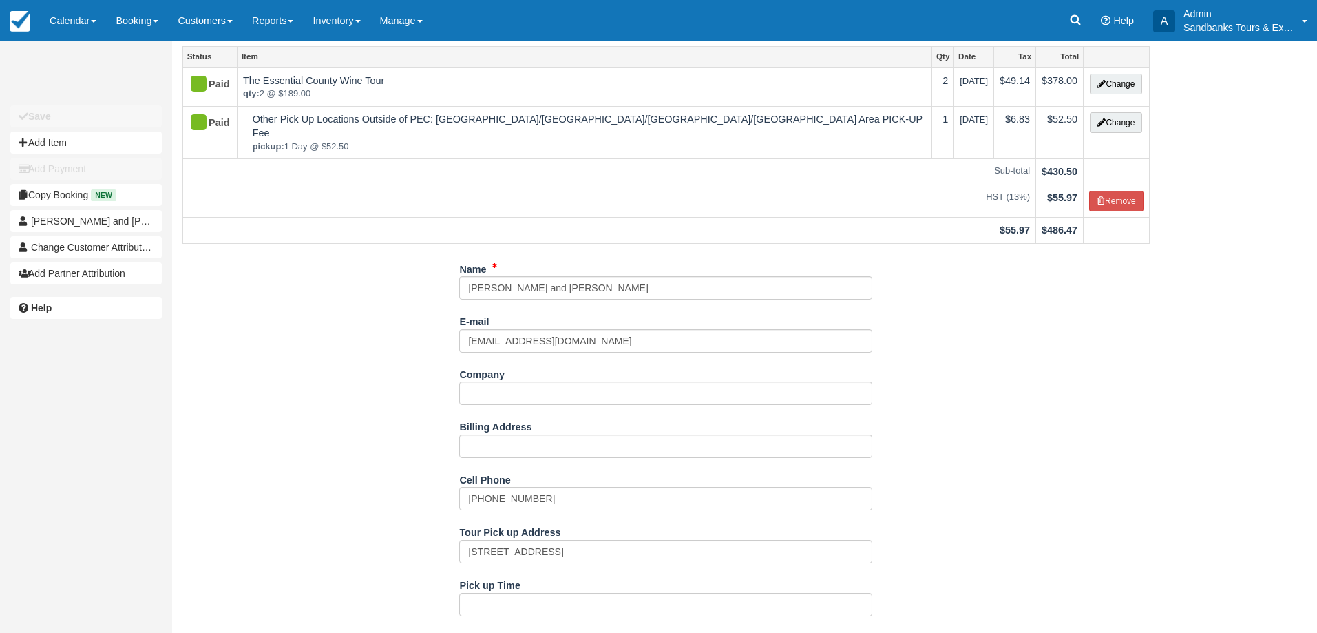
scroll to position [207, 0]
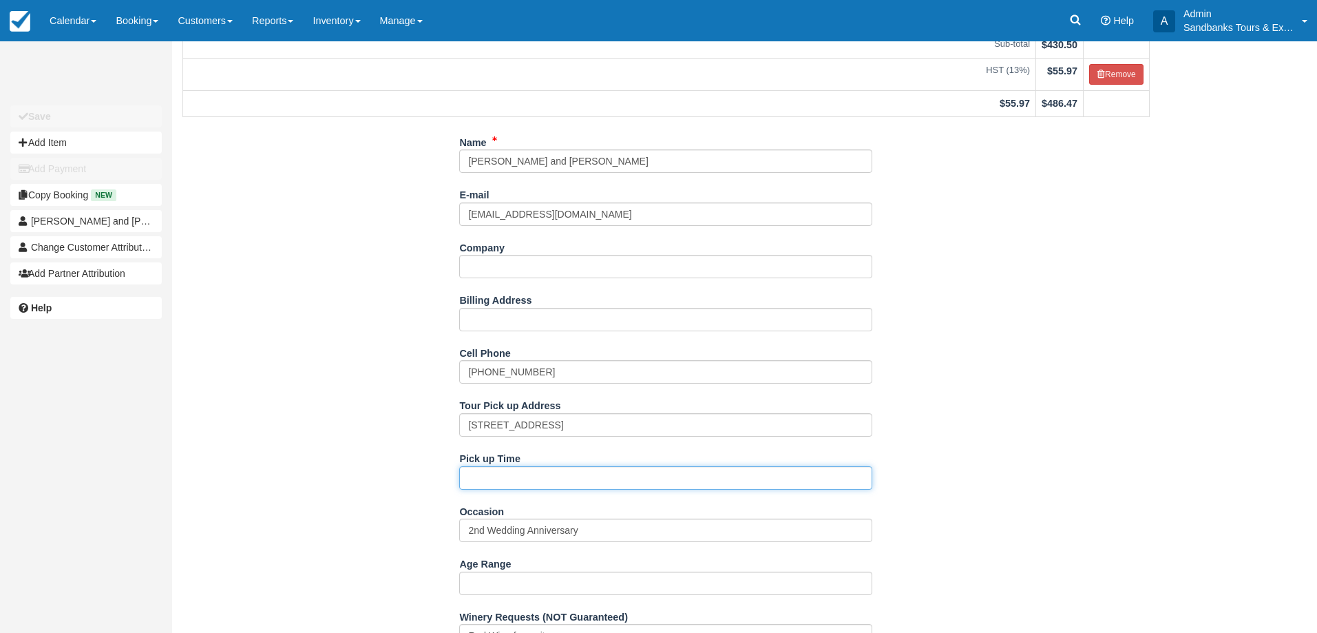
click at [516, 466] on input "Pick up Time" at bounding box center [665, 477] width 413 height 23
type input "10:30am"
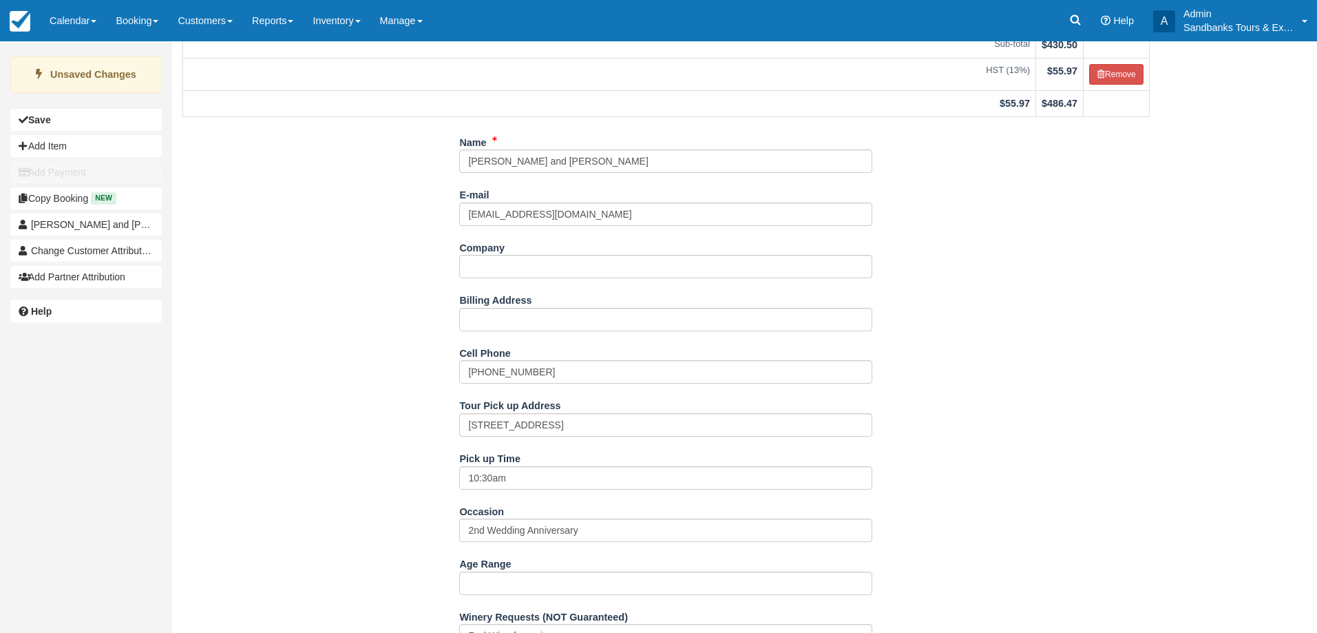
click at [377, 392] on div "Name Val and [PERSON_NAME] E-mail [EMAIL_ADDRESS][DOMAIN_NAME] Did you mean ? C…" at bounding box center [666, 619] width 988 height 976
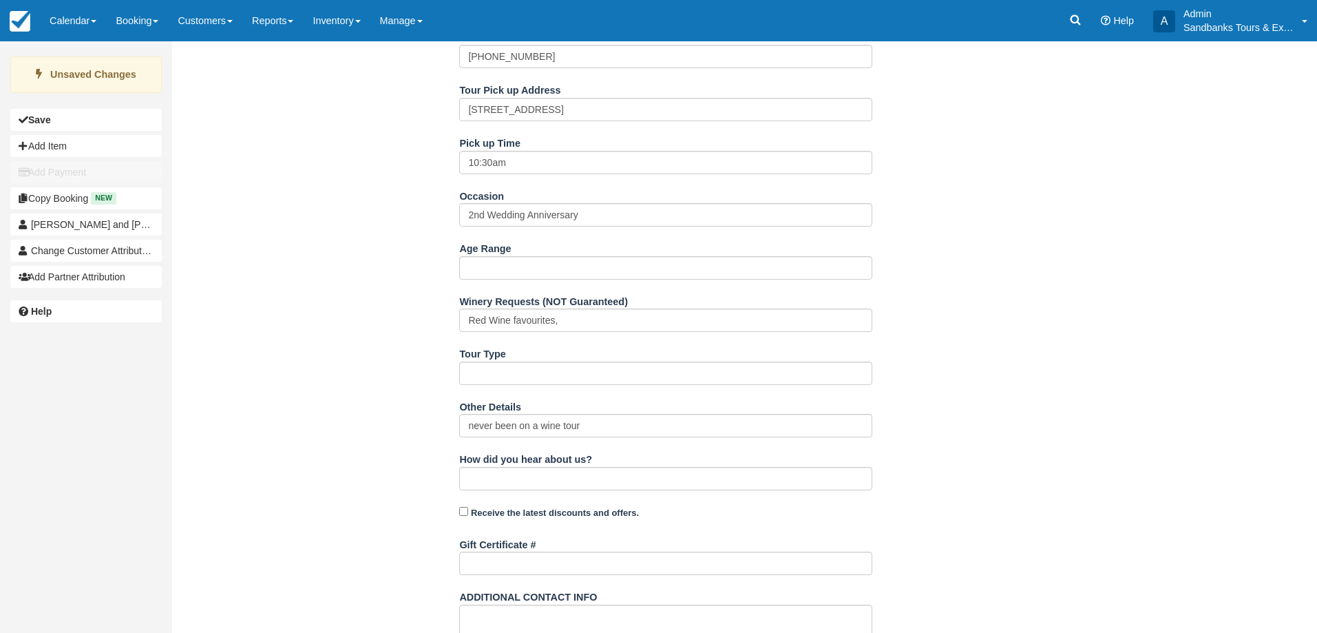
scroll to position [667, 0]
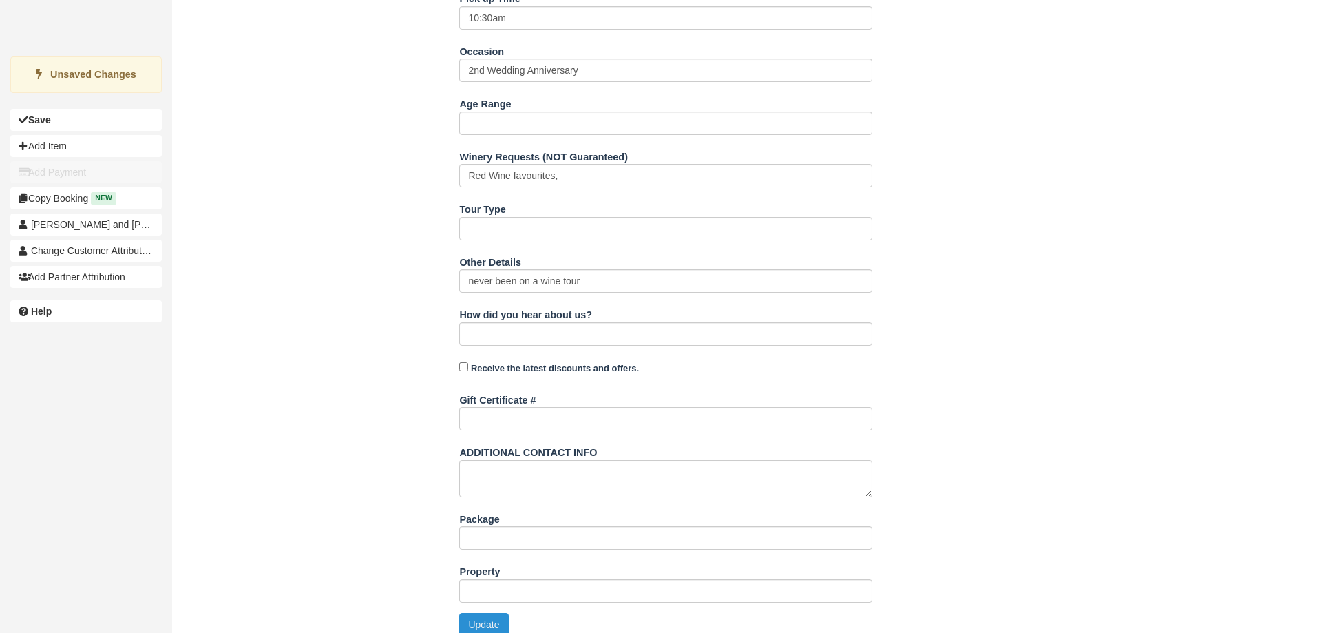
click at [500, 613] on button "Update" at bounding box center [483, 624] width 49 height 23
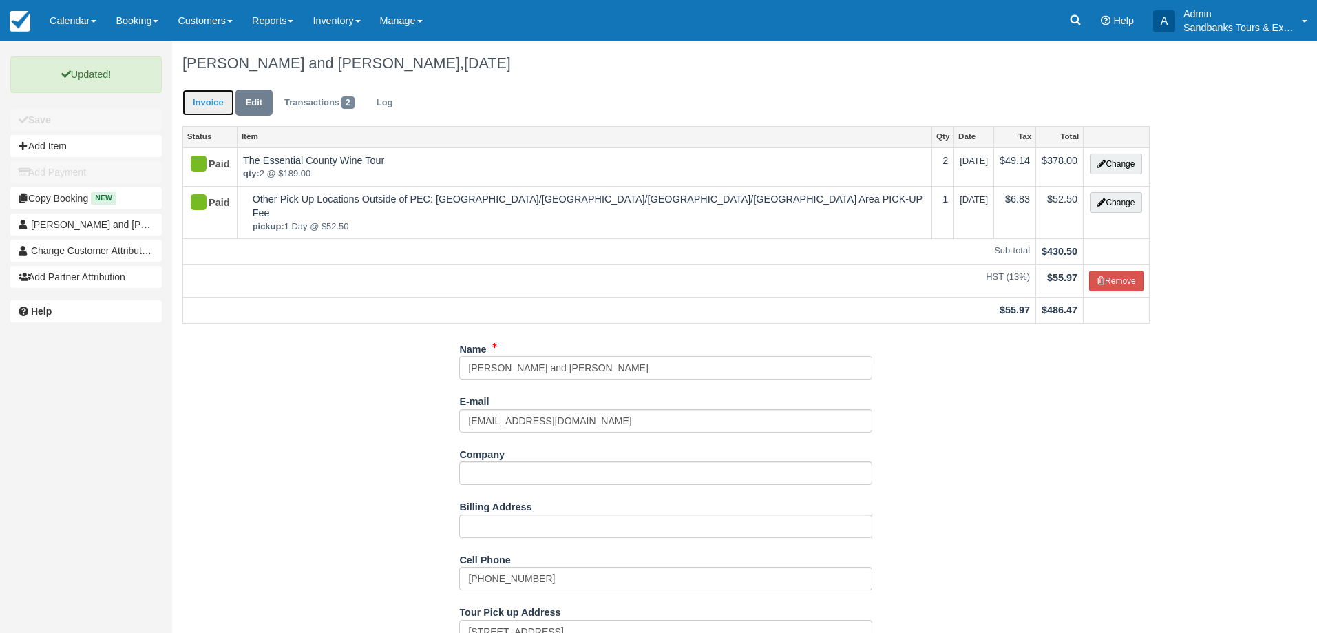
click at [214, 95] on link "Invoice" at bounding box center [208, 103] width 52 height 27
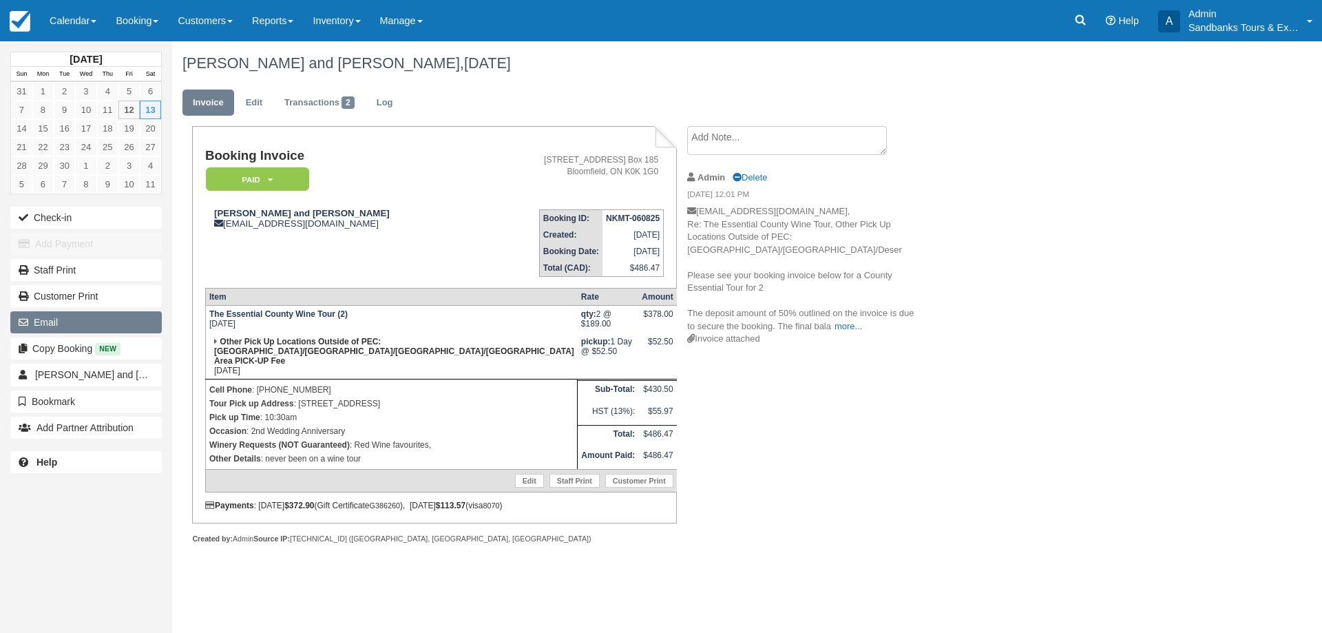
click at [56, 324] on button "Email" at bounding box center [85, 322] width 151 height 22
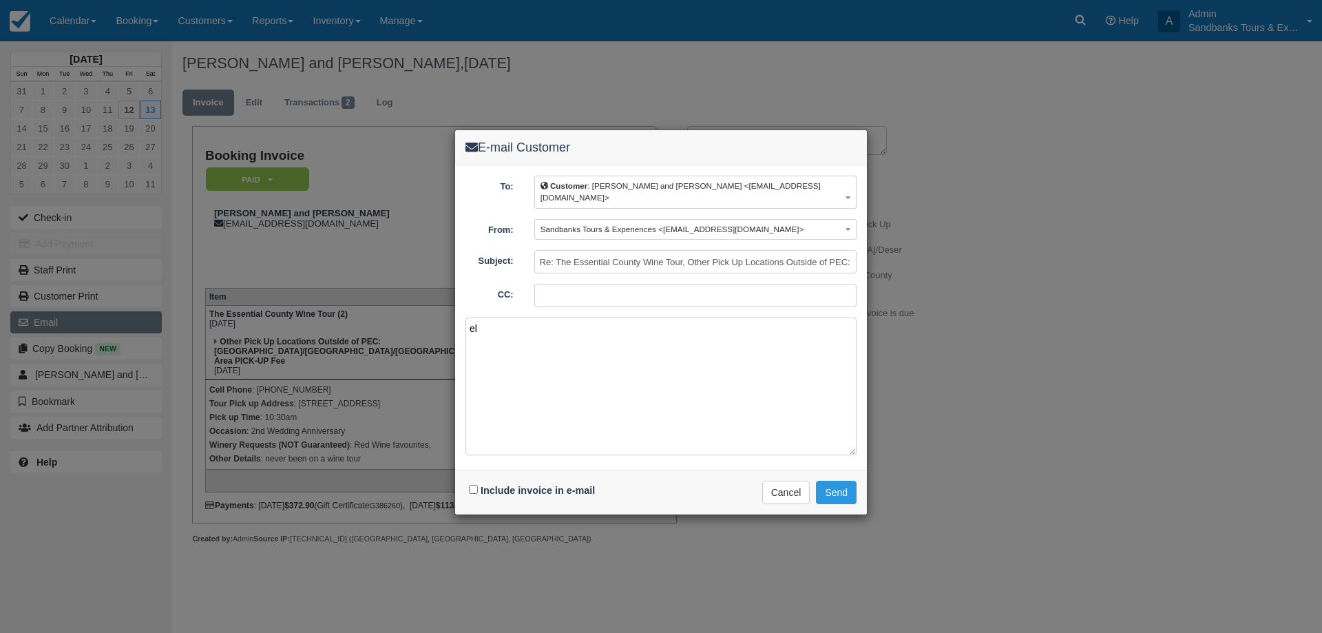
type textarea "e"
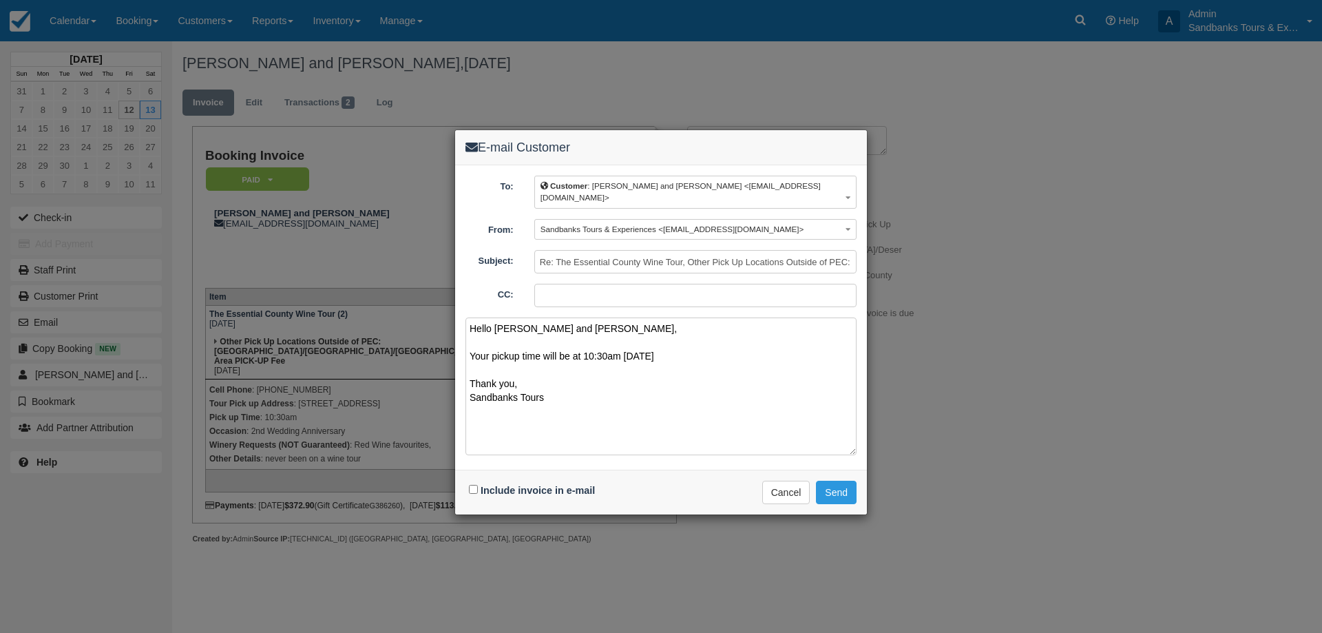
type textarea "Hello Val and Brett, Your pickup time will be at 10:30am tomorrow Thank you, Sa…"
click at [473, 485] on input "Include invoice in e-mail" at bounding box center [473, 489] width 9 height 9
checkbox input "true"
click at [837, 487] on button "Send" at bounding box center [836, 492] width 41 height 23
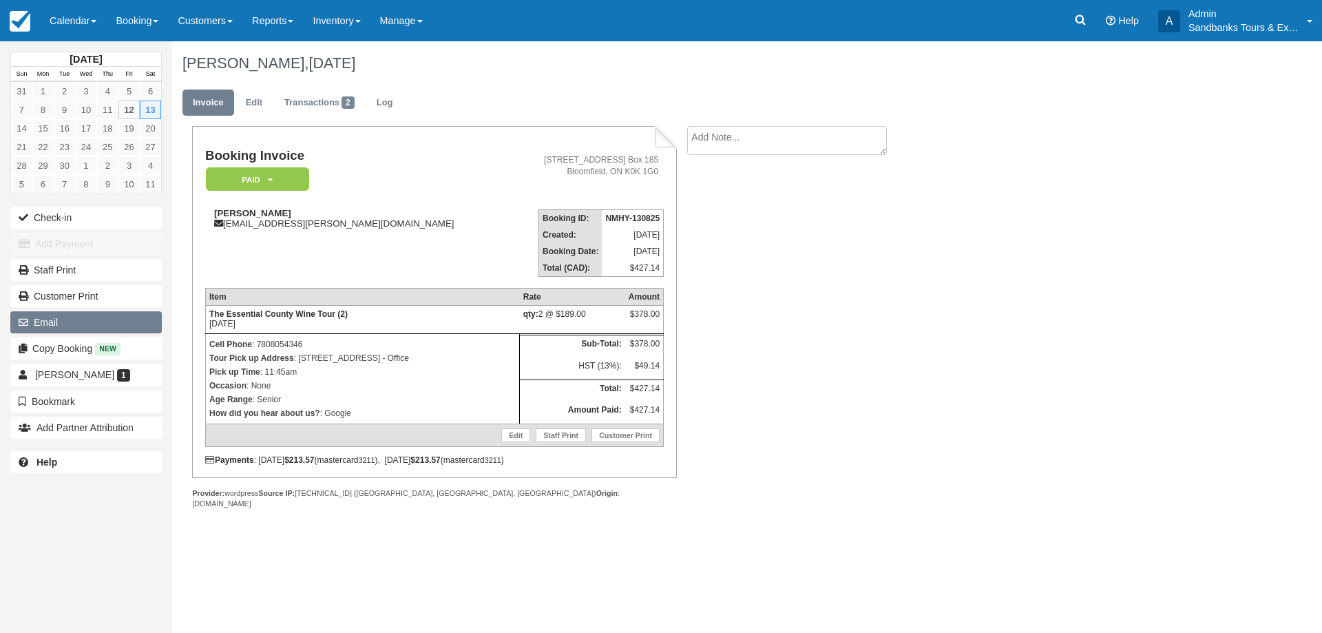
click at [69, 320] on button "Email" at bounding box center [85, 322] width 151 height 22
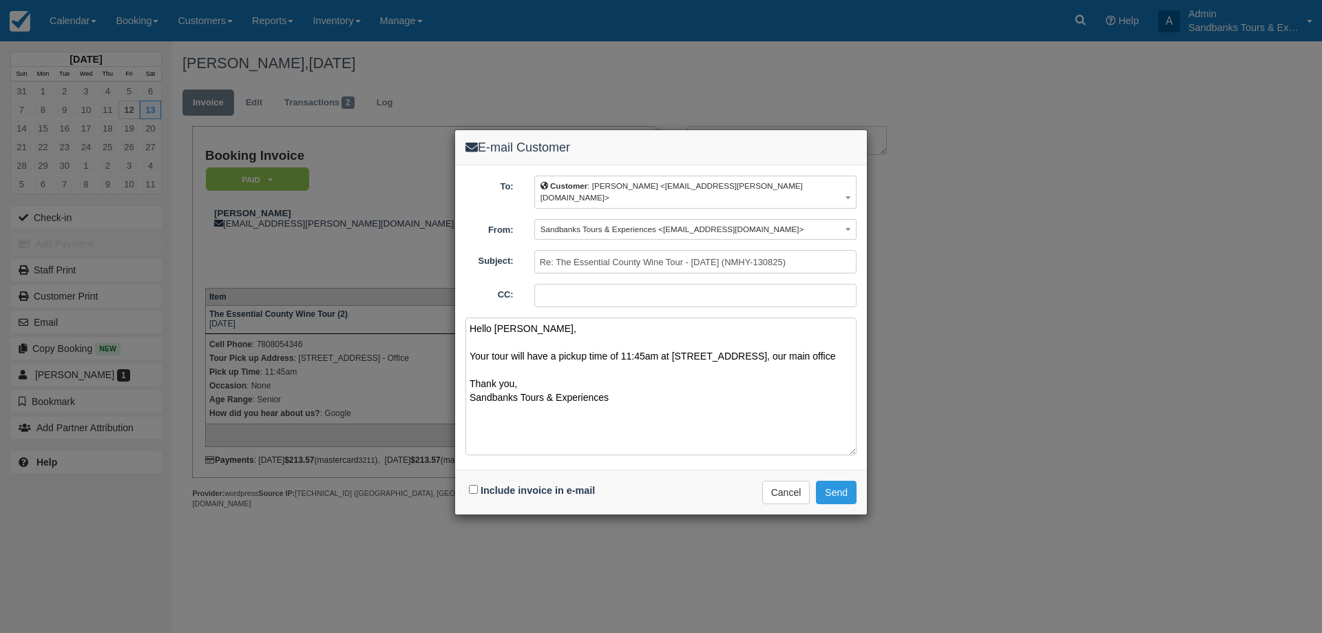
type textarea "Hello Ellen, Your tour will have a pickup time of 11:45am at 57 Bloomfield Main…"
click at [473, 485] on input "Include invoice in e-mail" at bounding box center [473, 489] width 9 height 9
checkbox input "true"
click at [844, 483] on button "Send" at bounding box center [836, 492] width 41 height 23
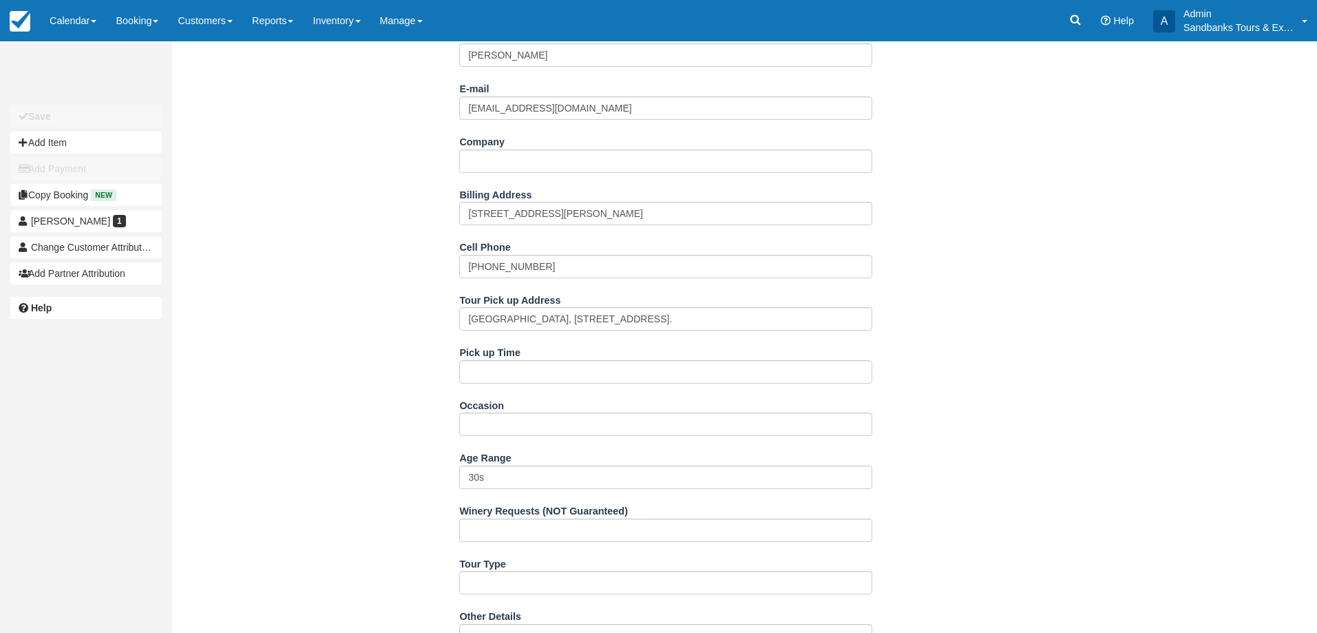
scroll to position [138, 0]
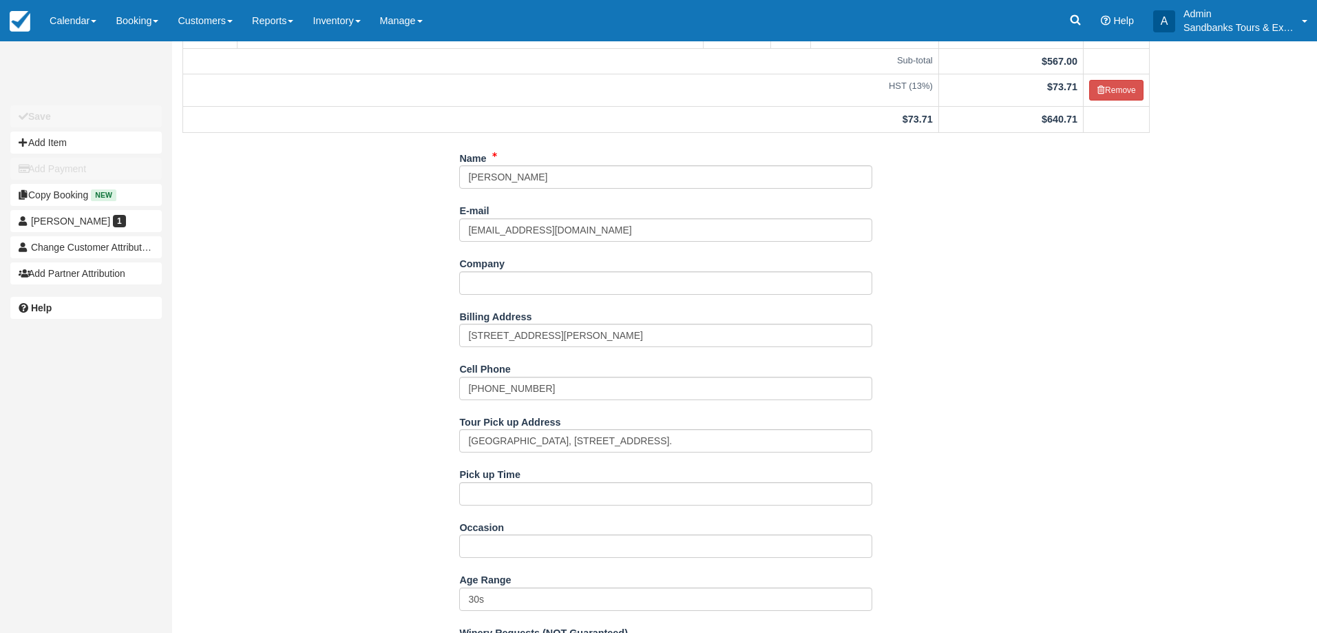
click at [529, 509] on div "Pick up Time" at bounding box center [665, 489] width 413 height 53
click at [526, 496] on input "Pick up Time" at bounding box center [665, 493] width 413 height 23
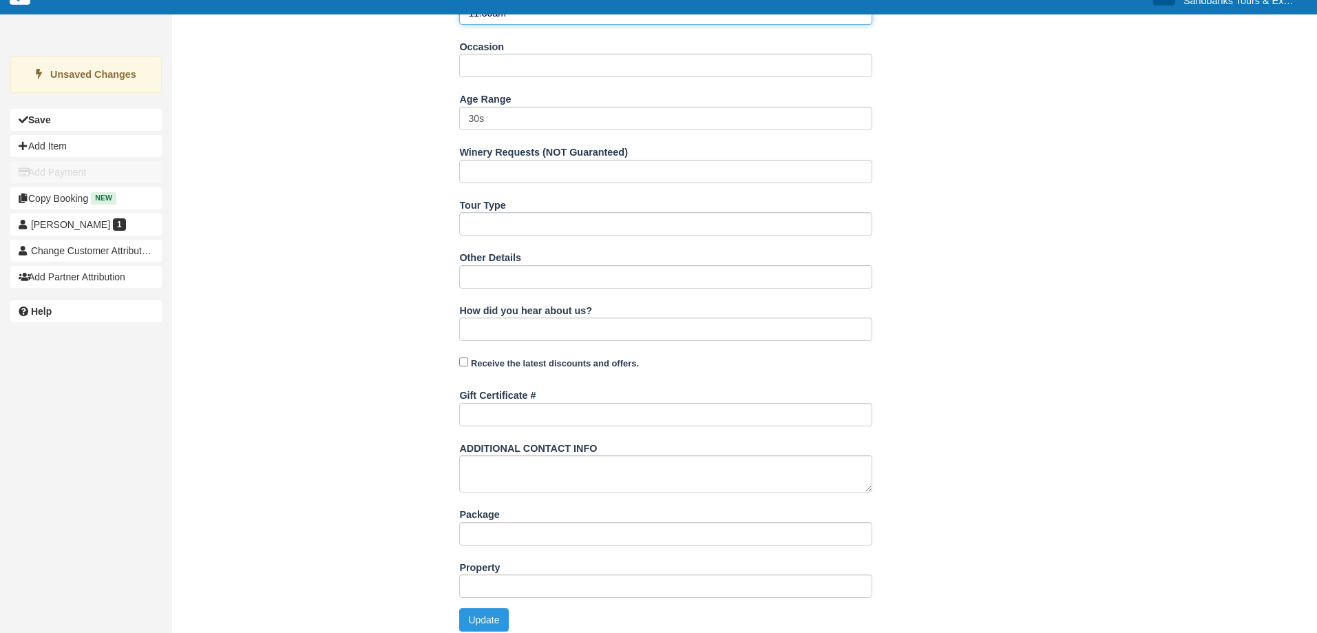
scroll to position [627, 0]
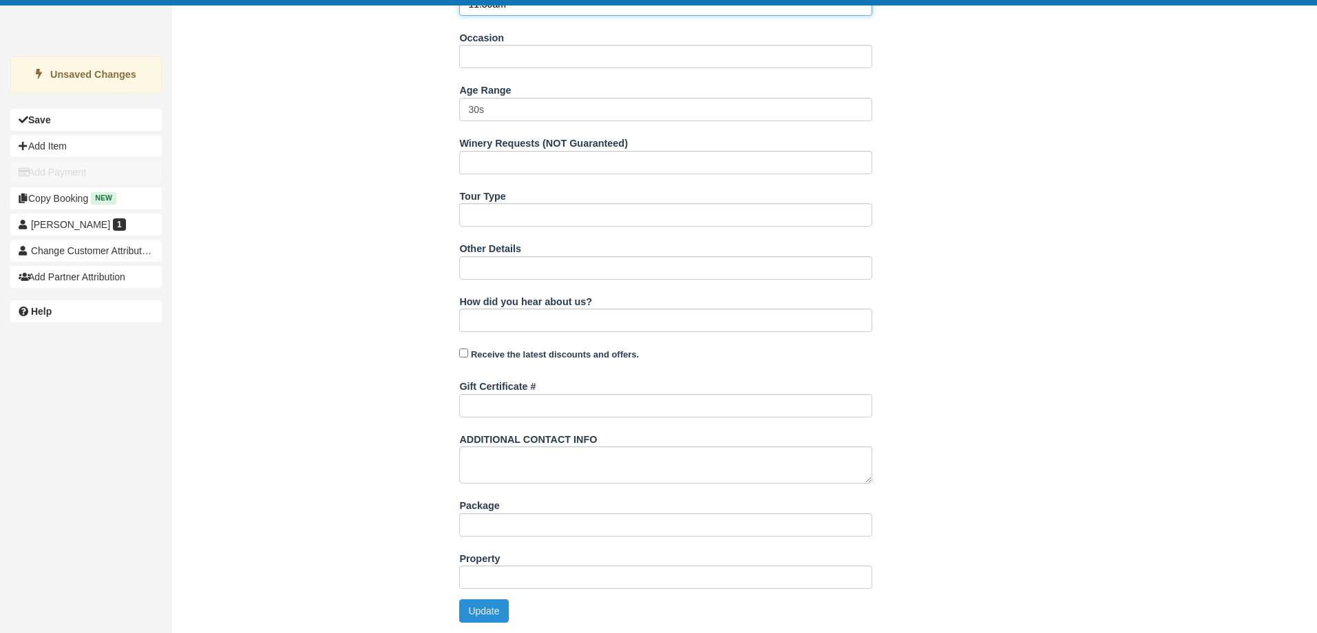
type input "11:30am"
click at [480, 616] on button "Update" at bounding box center [483, 610] width 49 height 23
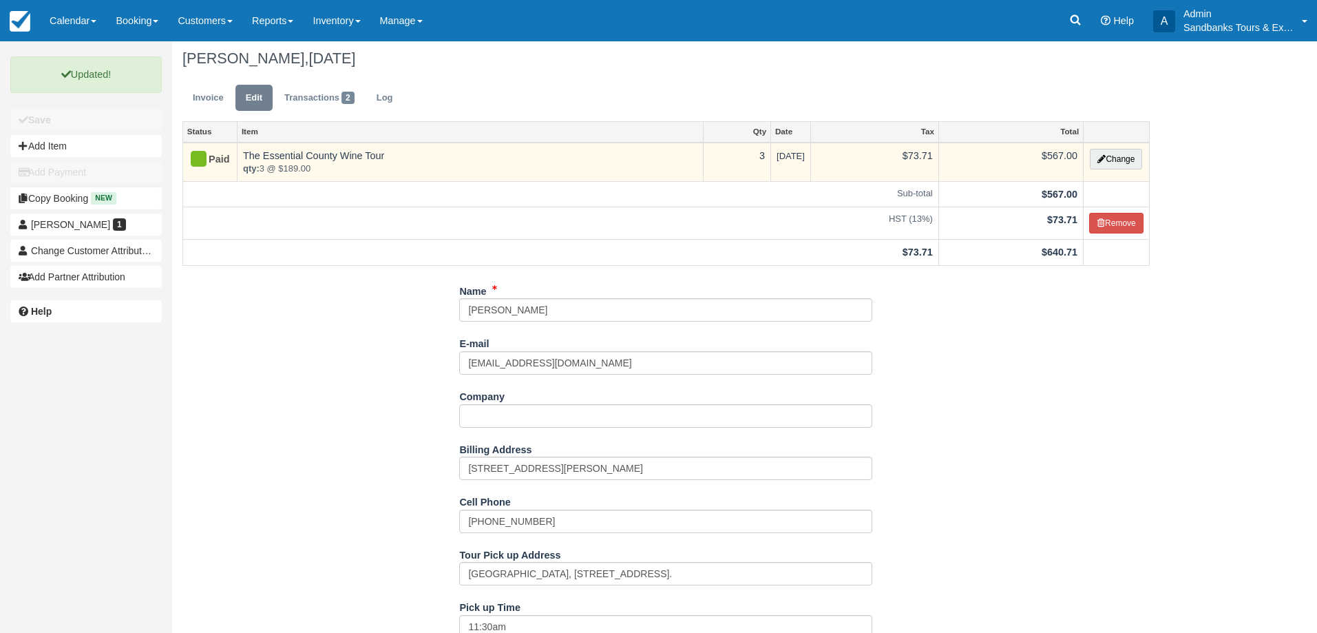
scroll to position [0, 0]
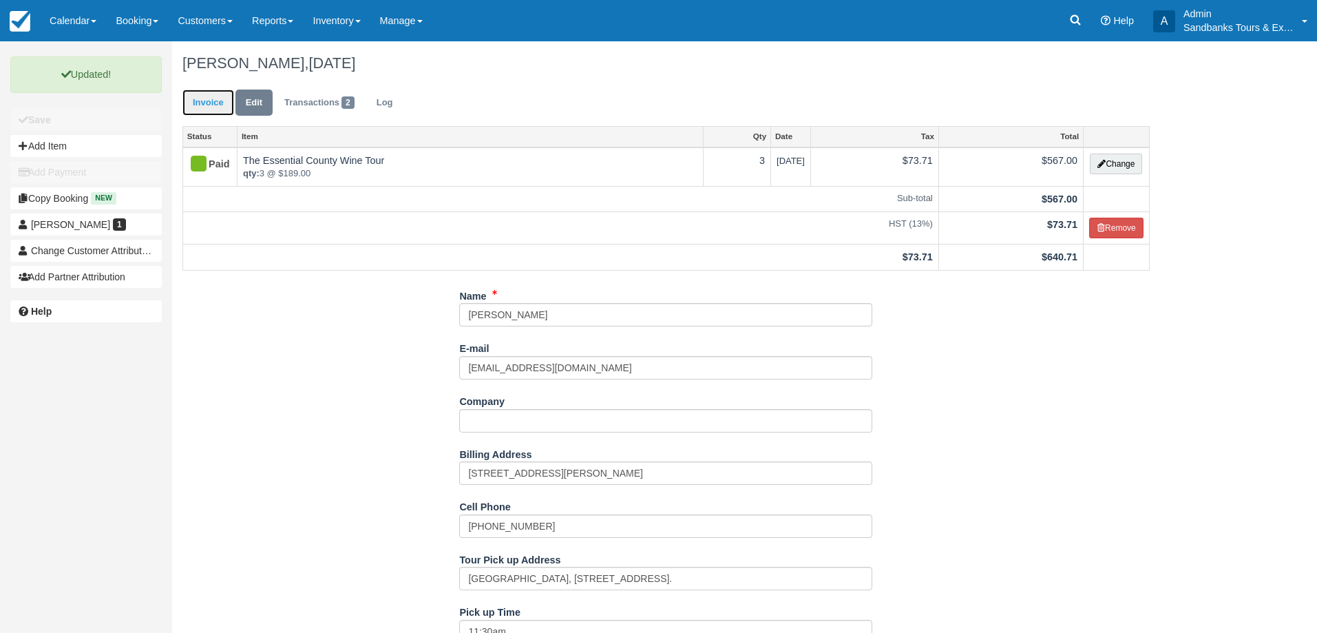
click at [222, 104] on link "Invoice" at bounding box center [208, 103] width 52 height 27
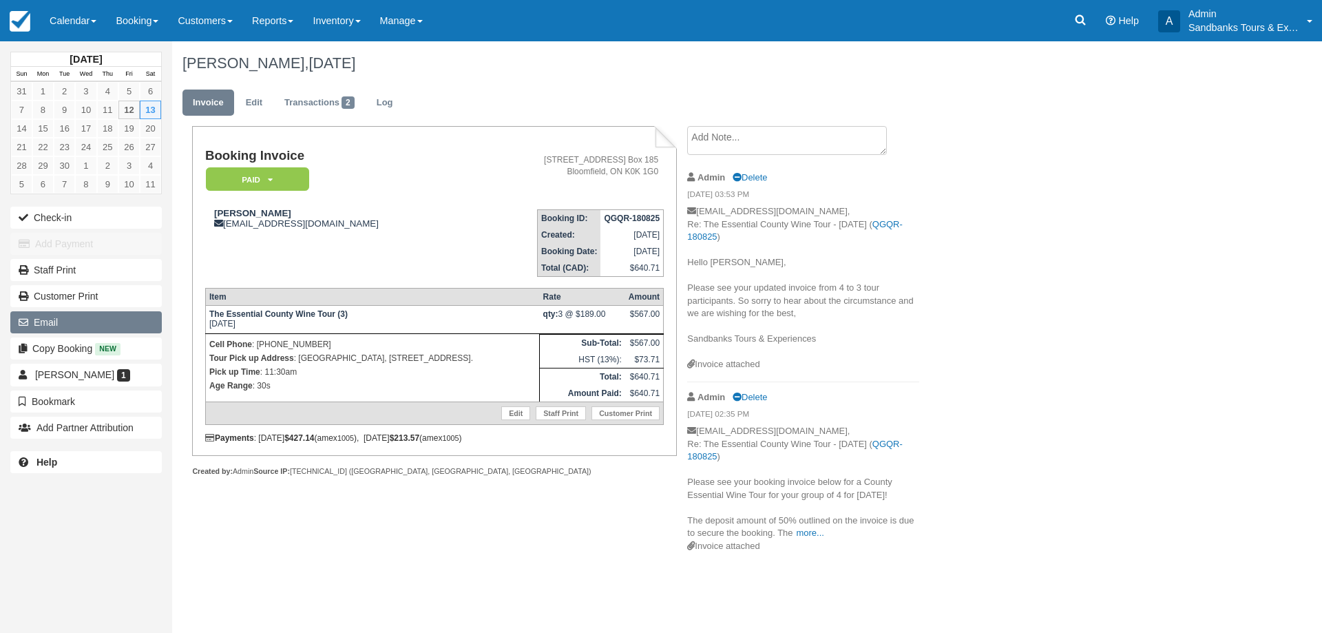
click at [64, 323] on button "Email" at bounding box center [85, 322] width 151 height 22
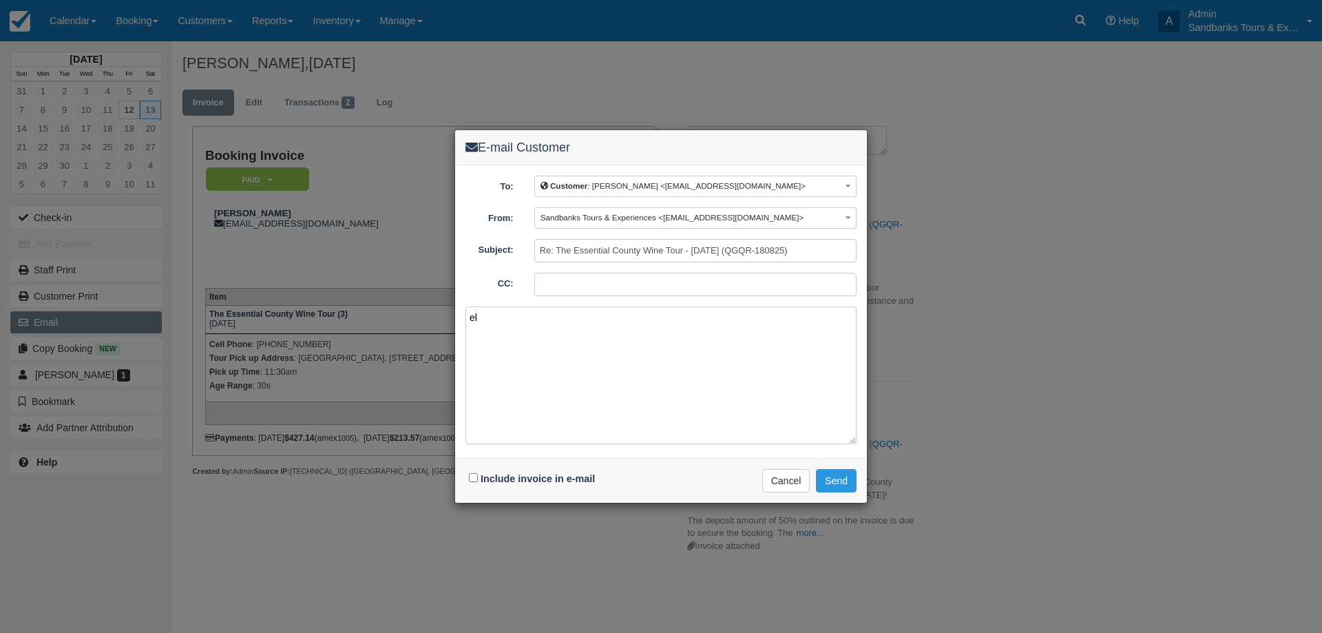
type textarea "e"
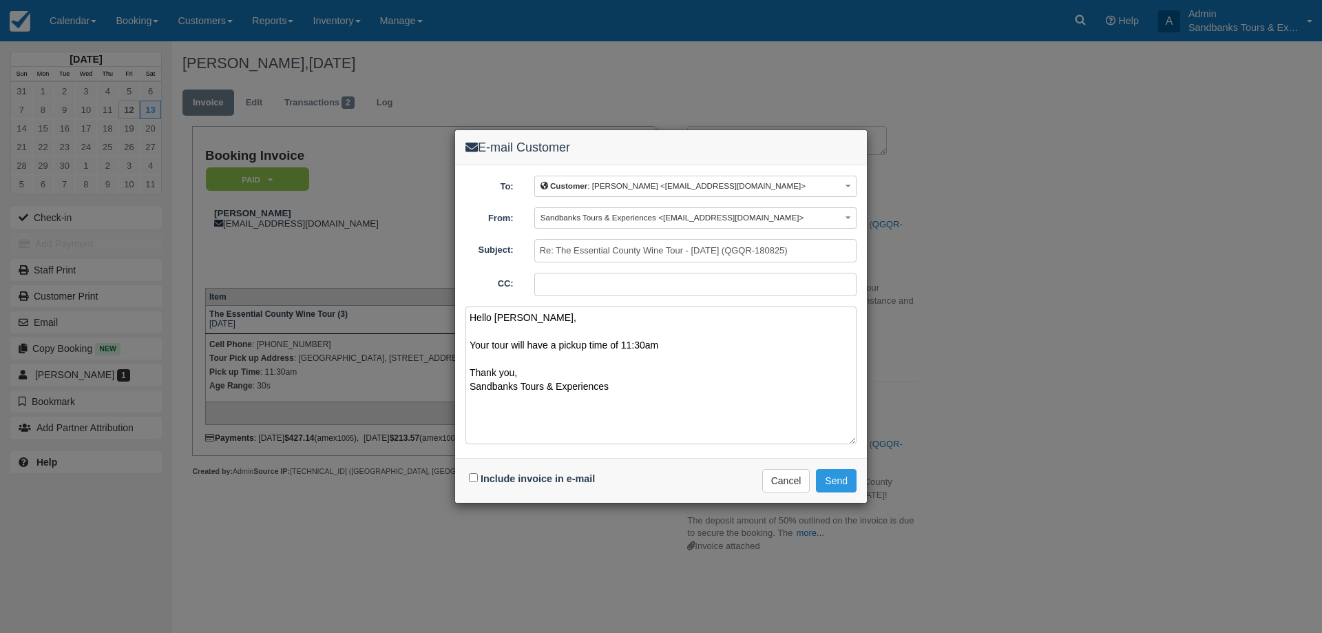
type textarea "Hello [PERSON_NAME], Your tour will have a pickup time of 11:30am Thank you, Sa…"
click at [474, 480] on input "Include invoice in e-mail" at bounding box center [473, 477] width 9 height 9
checkbox input "true"
click at [828, 480] on button "Send" at bounding box center [836, 480] width 41 height 23
